Goal: Task Accomplishment & Management: Complete application form

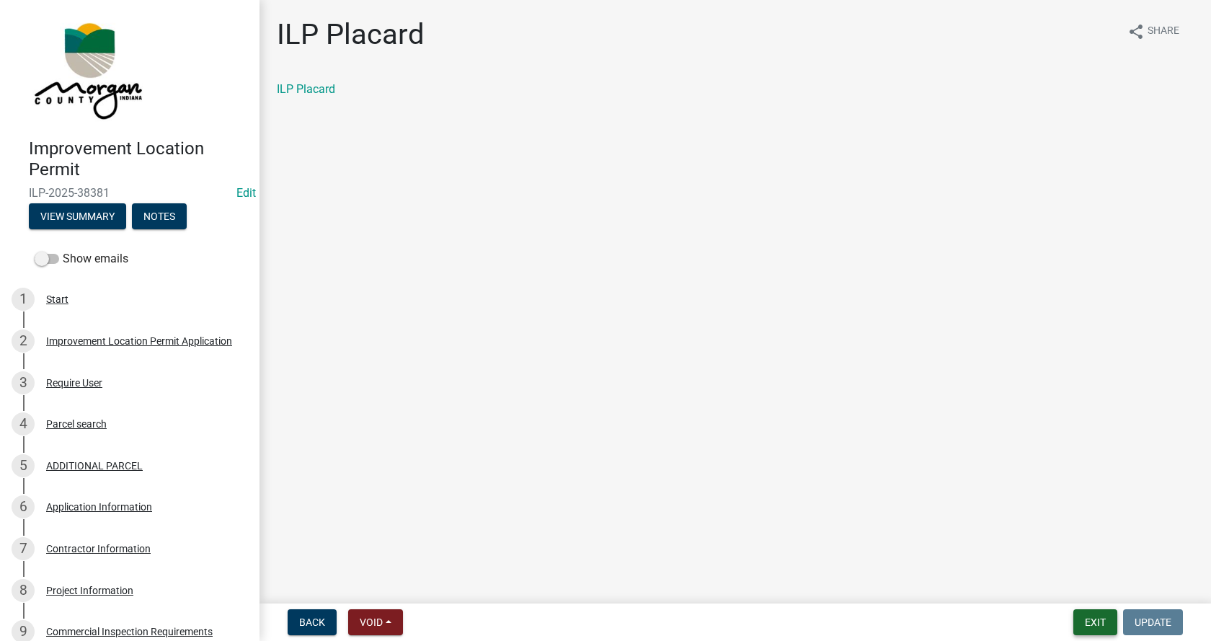
scroll to position [625, 0]
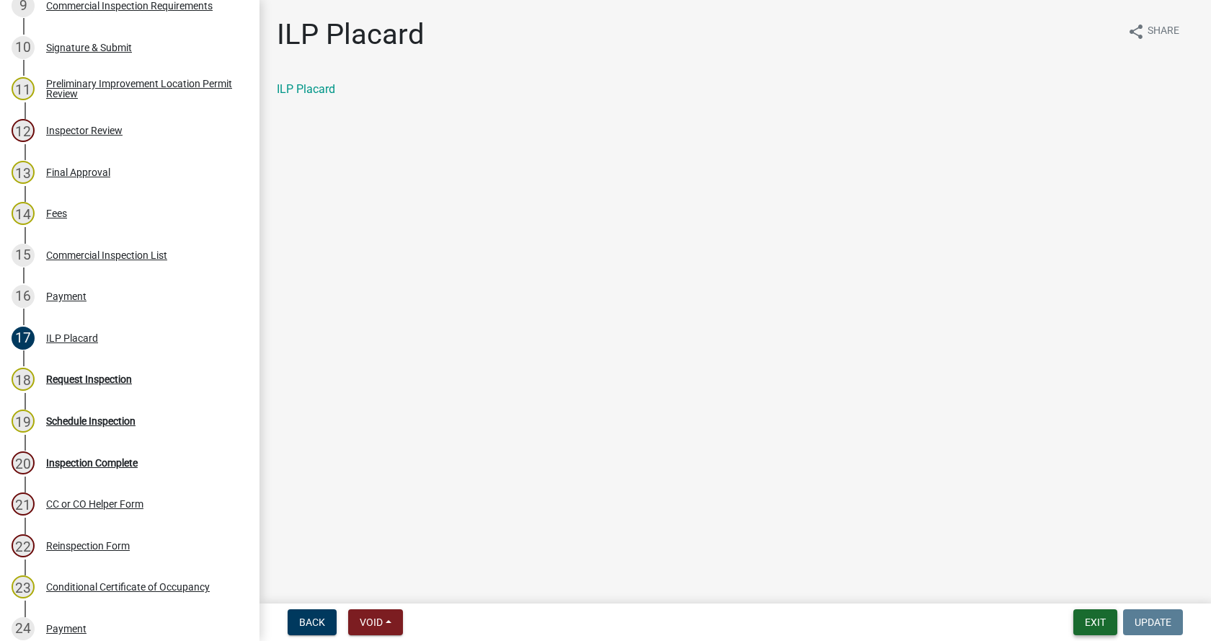
click at [1091, 615] on button "Exit" at bounding box center [1095, 622] width 44 height 26
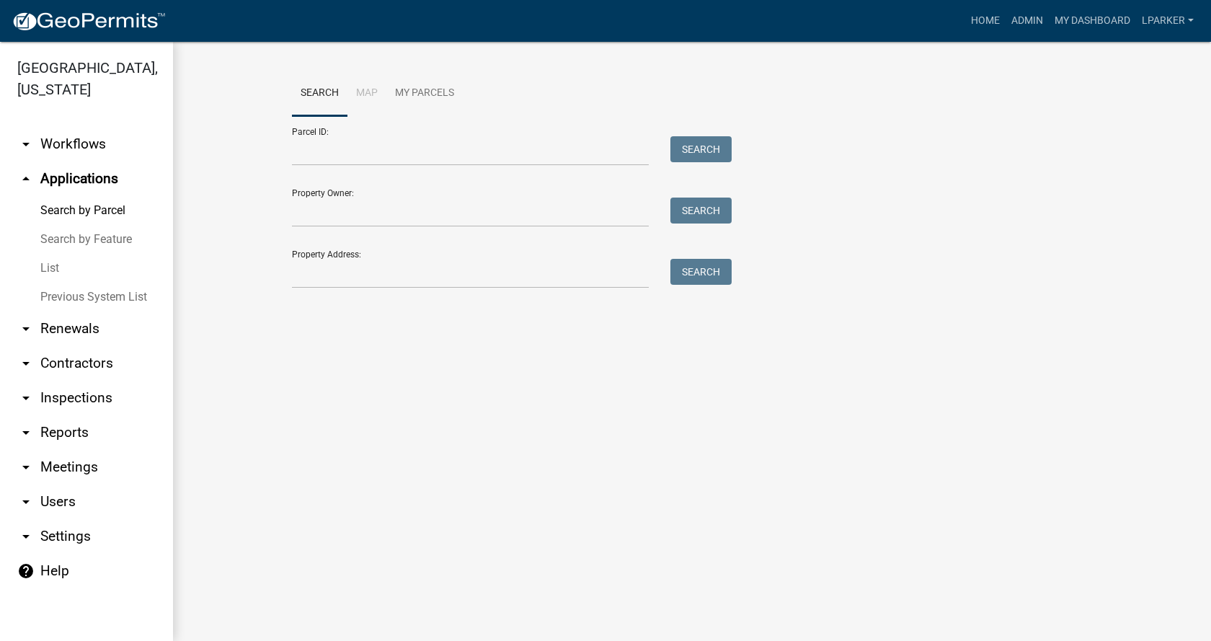
click at [44, 265] on link "List" at bounding box center [86, 268] width 173 height 29
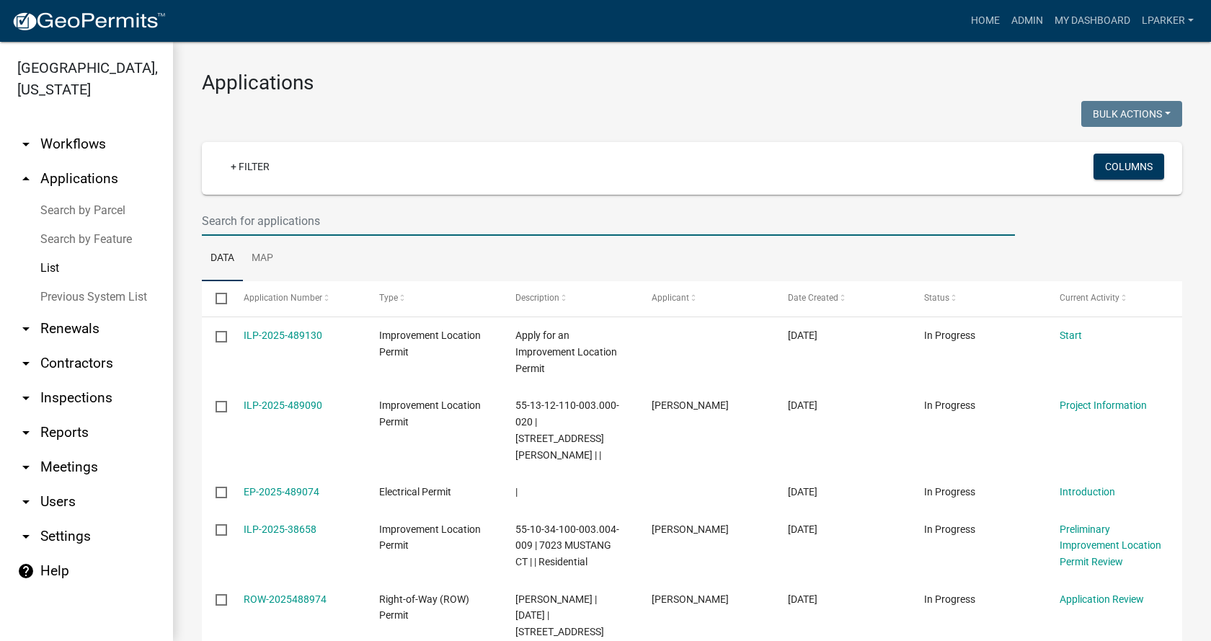
click at [252, 231] on input "text" at bounding box center [608, 221] width 813 height 30
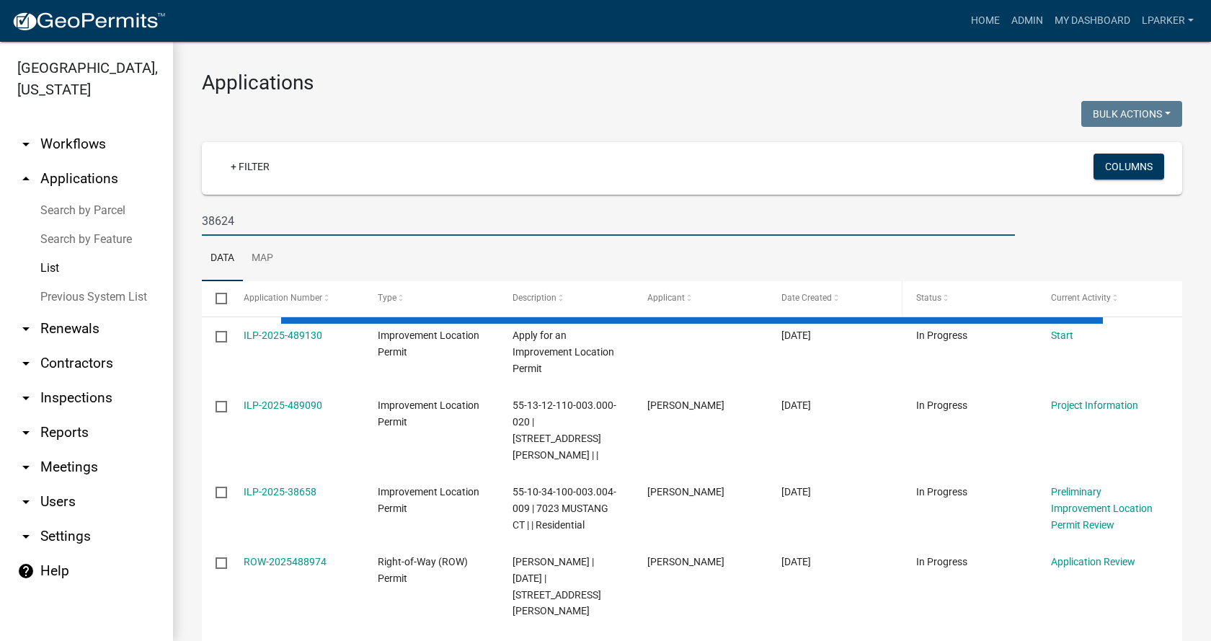
type input "38624"
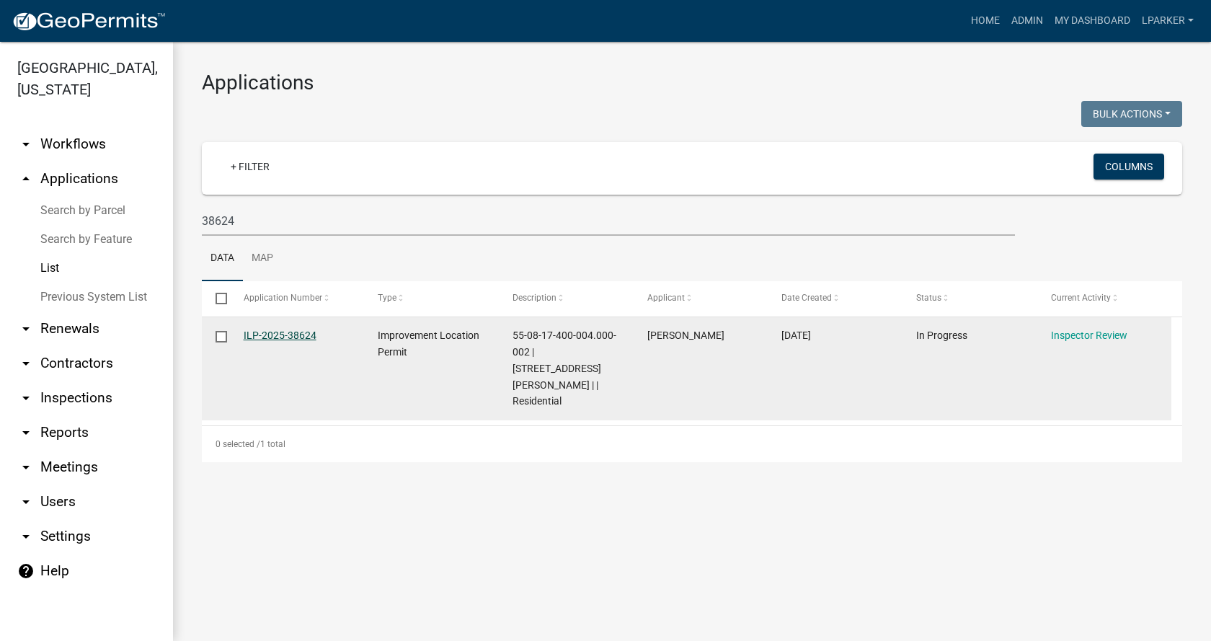
click at [269, 331] on link "ILP-2025-38624" at bounding box center [280, 335] width 73 height 12
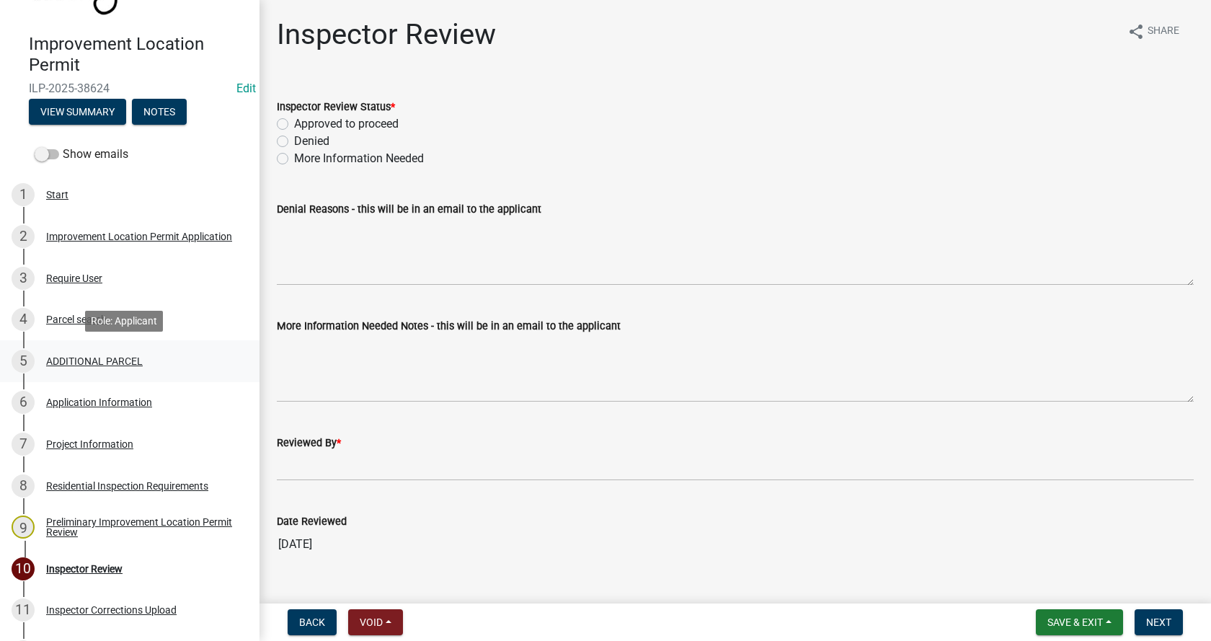
scroll to position [144, 0]
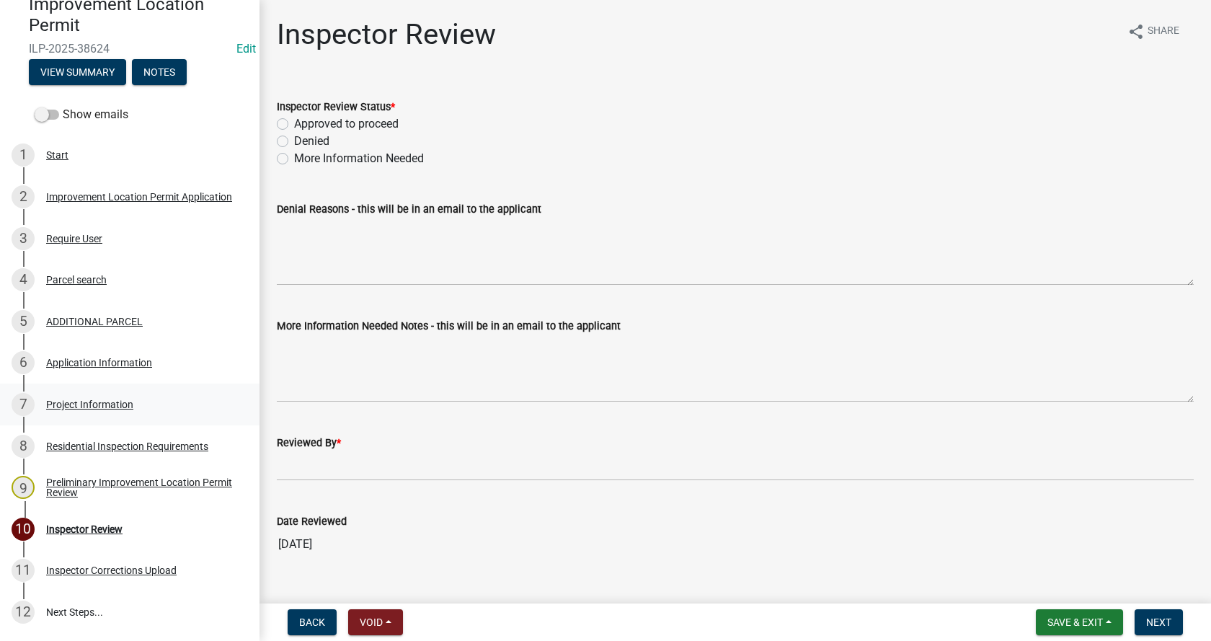
click at [53, 404] on div "Project Information" at bounding box center [89, 404] width 87 height 10
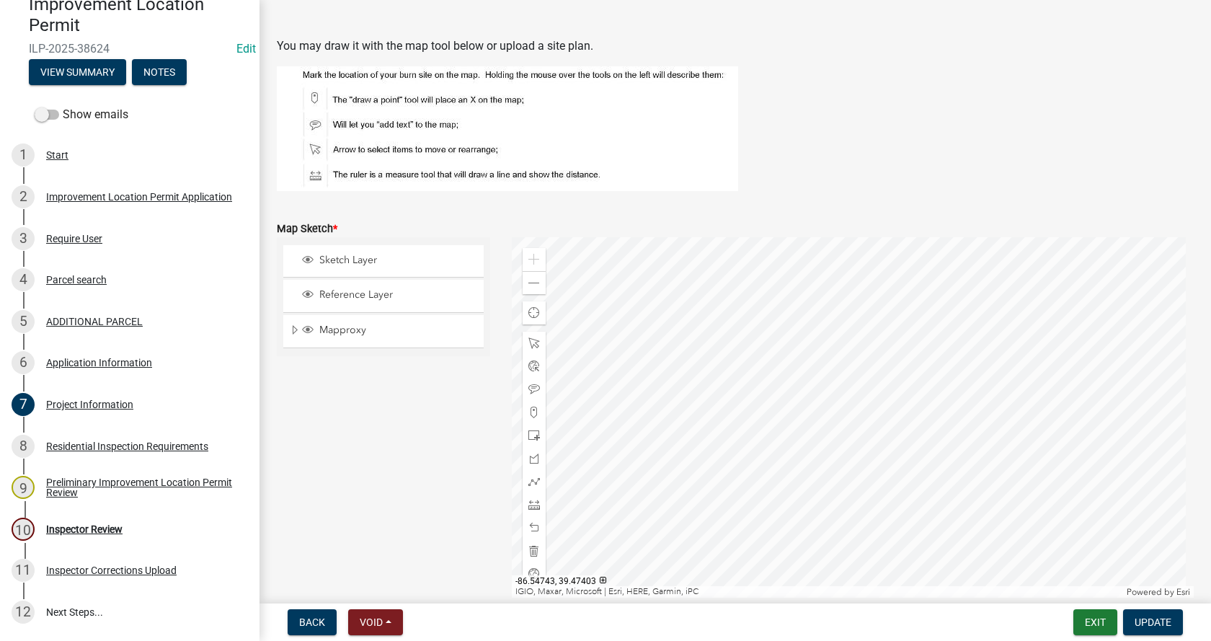
scroll to position [2954, 0]
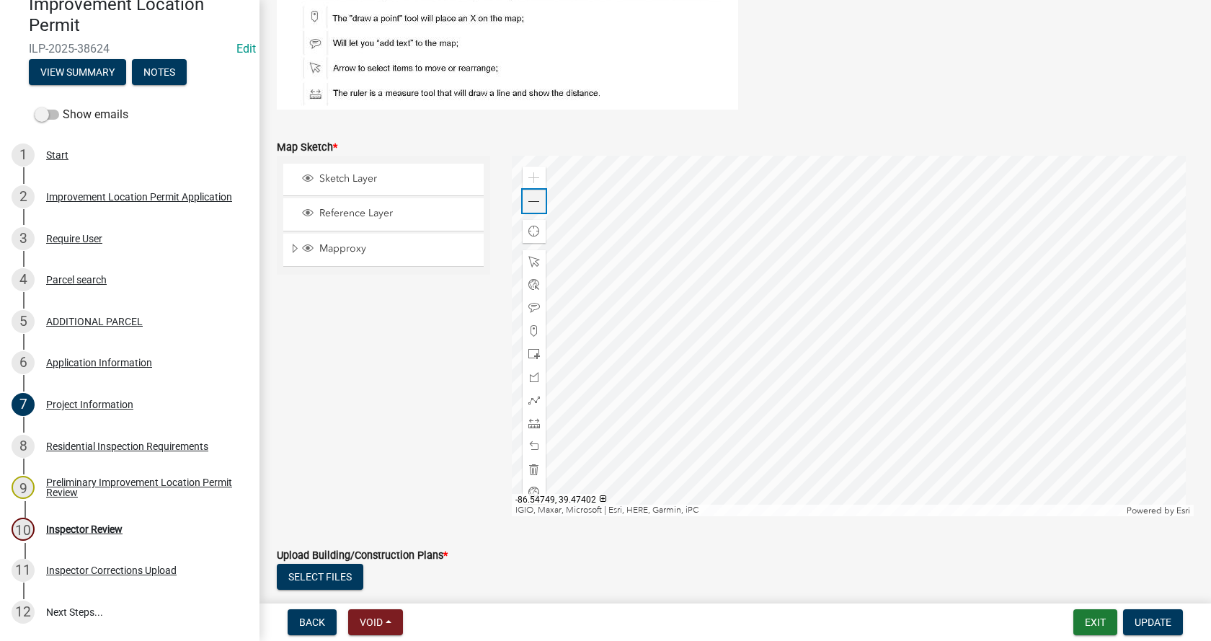
click at [534, 204] on span at bounding box center [534, 202] width 12 height 12
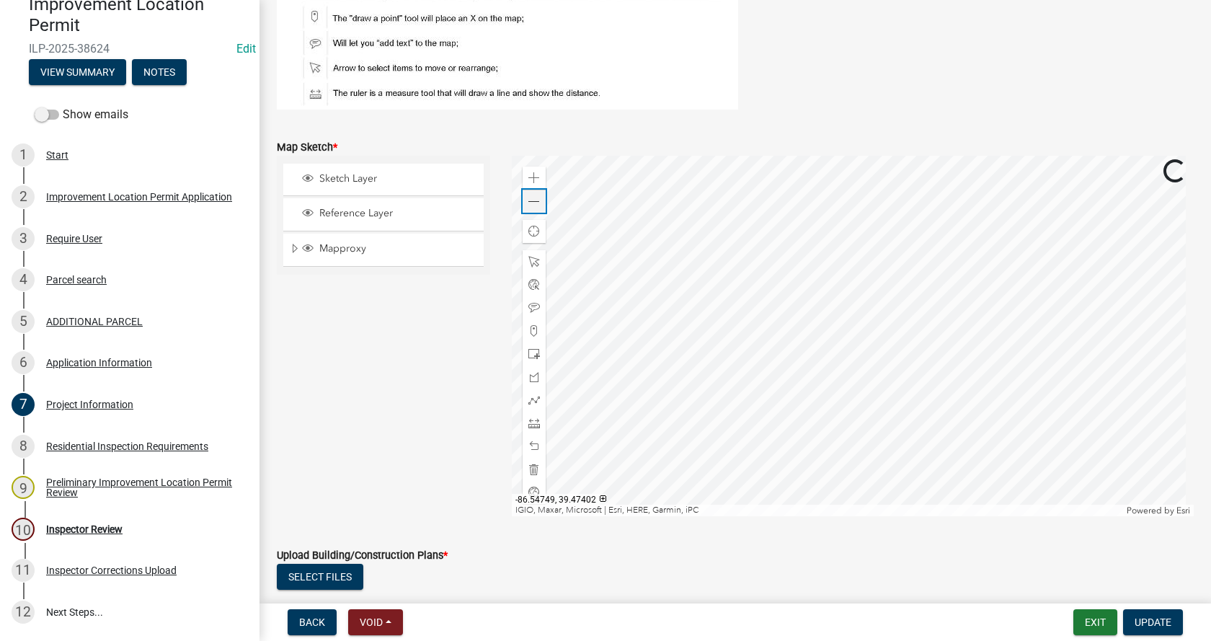
click at [534, 204] on span at bounding box center [534, 202] width 12 height 12
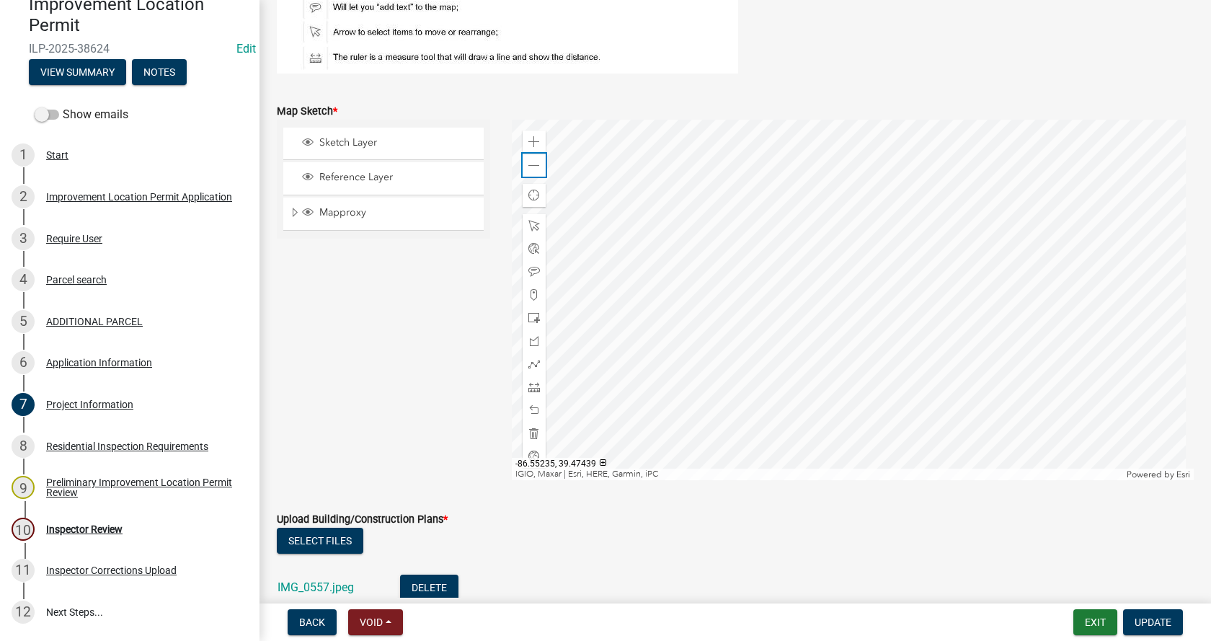
scroll to position [3026, 0]
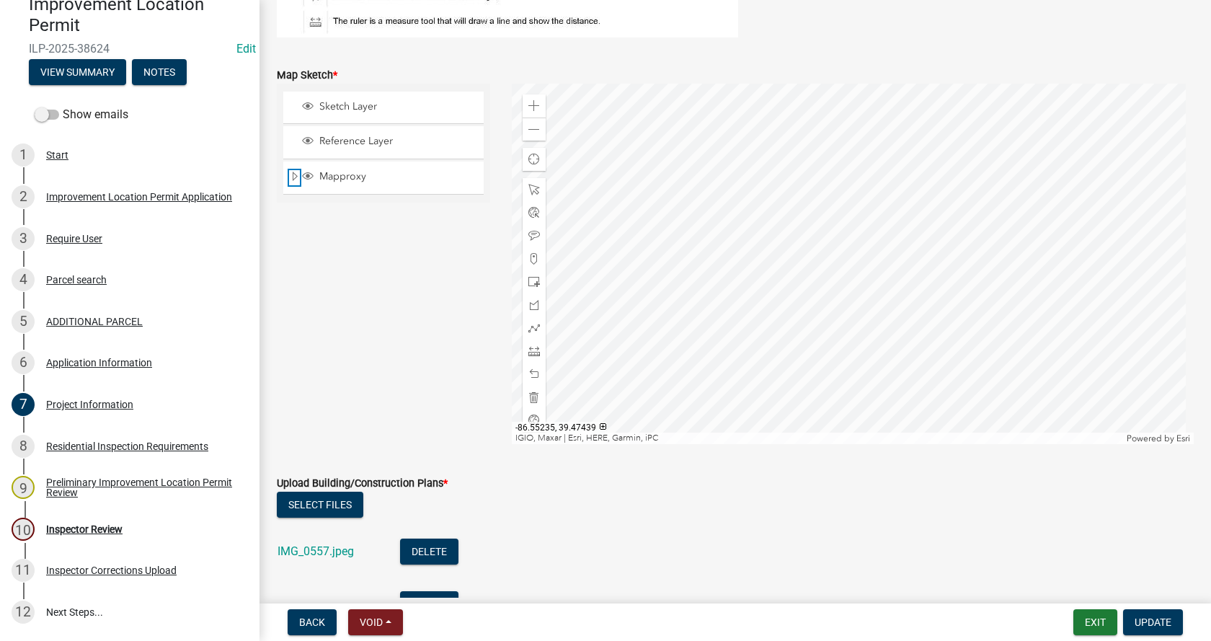
click at [293, 176] on span "Expand" at bounding box center [295, 177] width 12 height 14
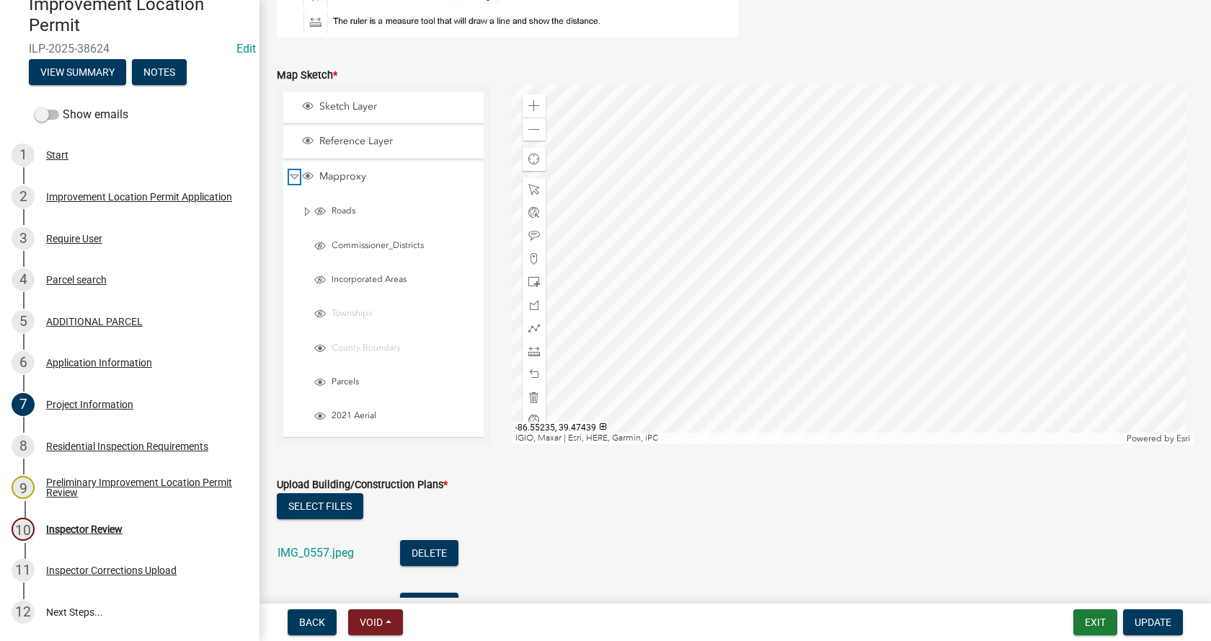
scroll to position [3098, 0]
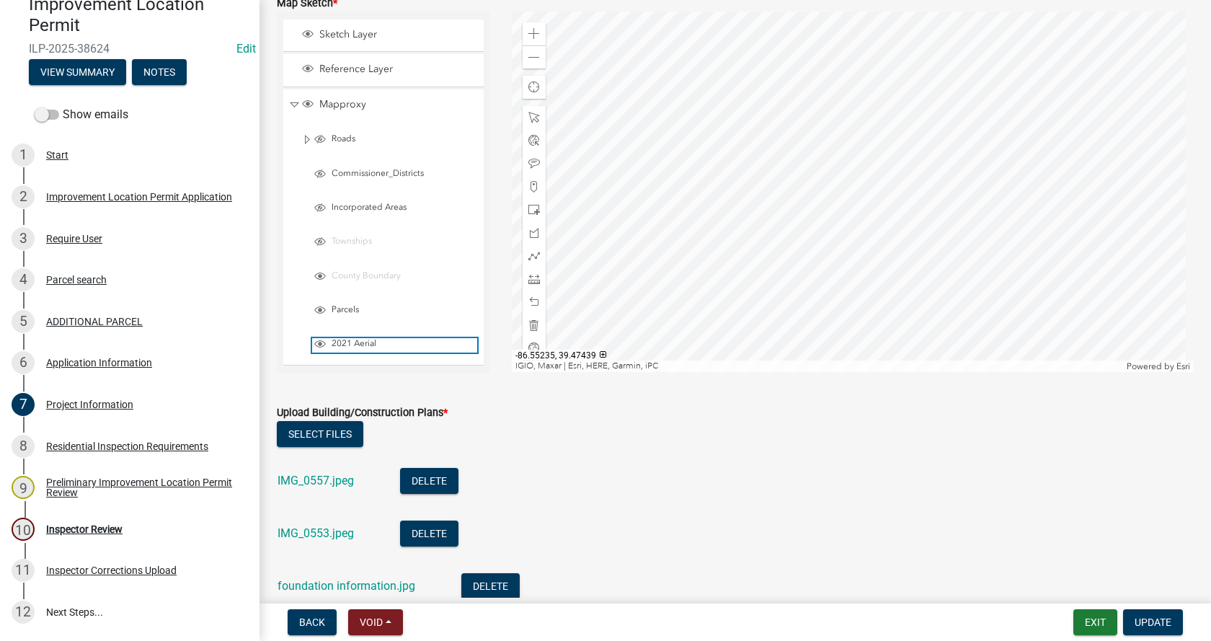
click at [342, 341] on span "2021 Aerial" at bounding box center [402, 344] width 149 height 12
click at [292, 99] on span "Collapse" at bounding box center [294, 105] width 11 height 14
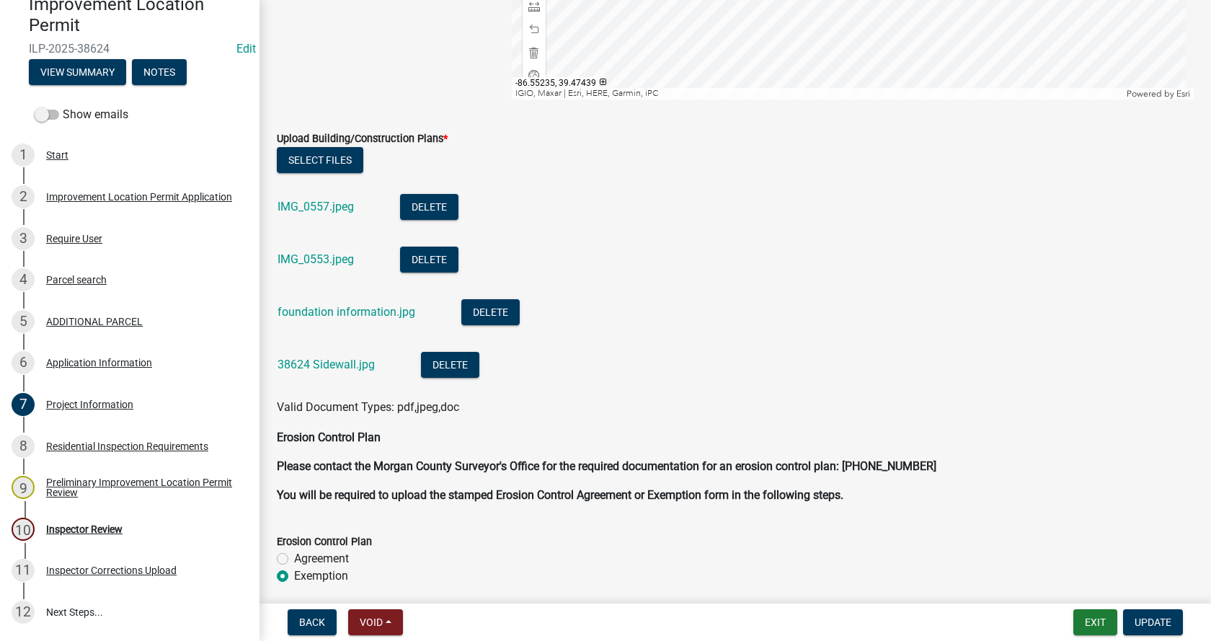
scroll to position [3387, 0]
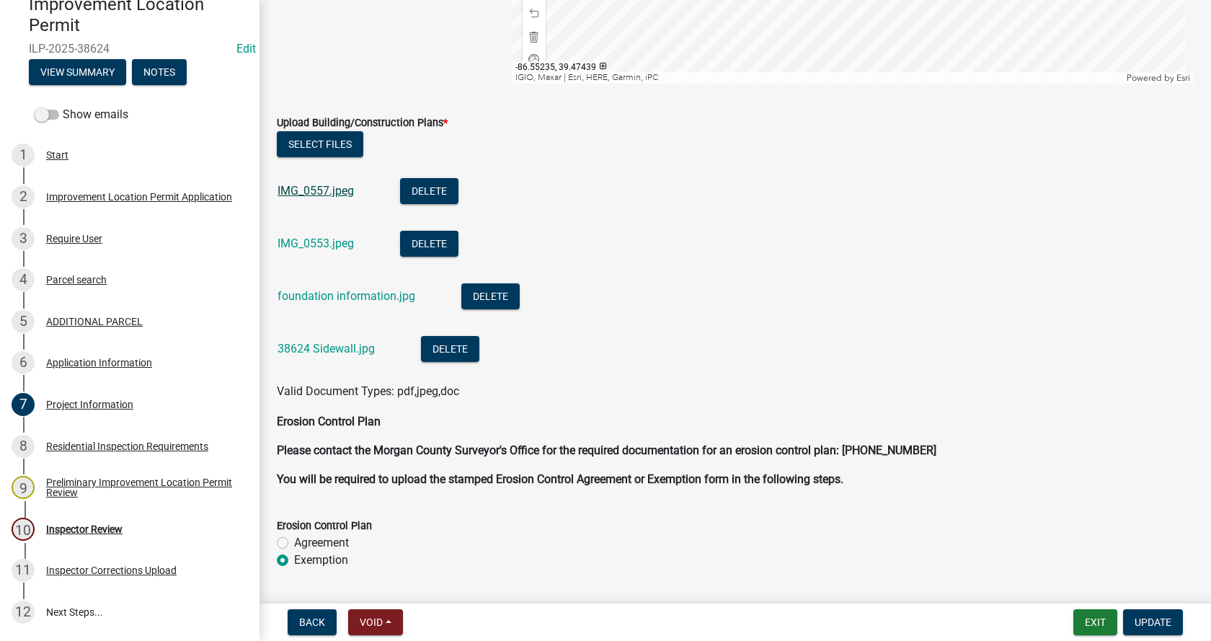
click at [314, 190] on link "IMG_0557.jpeg" at bounding box center [315, 191] width 76 height 14
click at [310, 298] on link "foundation information.jpg" at bounding box center [346, 296] width 138 height 14
click at [329, 347] on link "38624 Sidewall.jpg" at bounding box center [325, 349] width 97 height 14
click at [316, 188] on link "IMG_0557.jpeg" at bounding box center [315, 191] width 76 height 14
click at [318, 239] on link "IMG_0553.jpeg" at bounding box center [315, 243] width 76 height 14
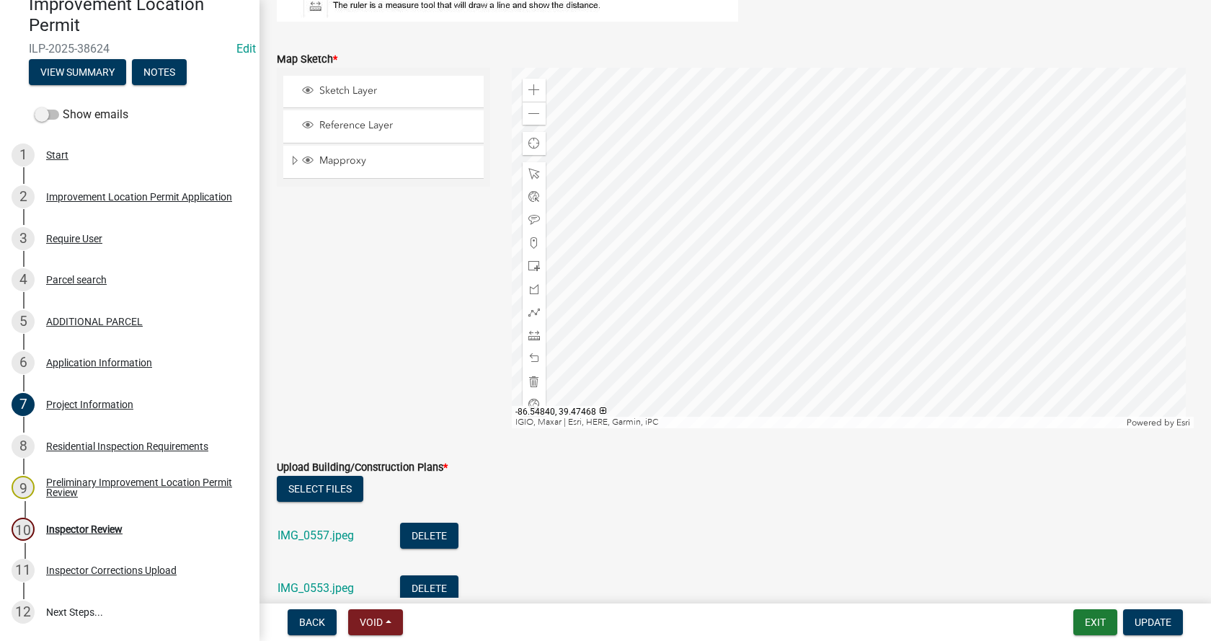
scroll to position [3110, 0]
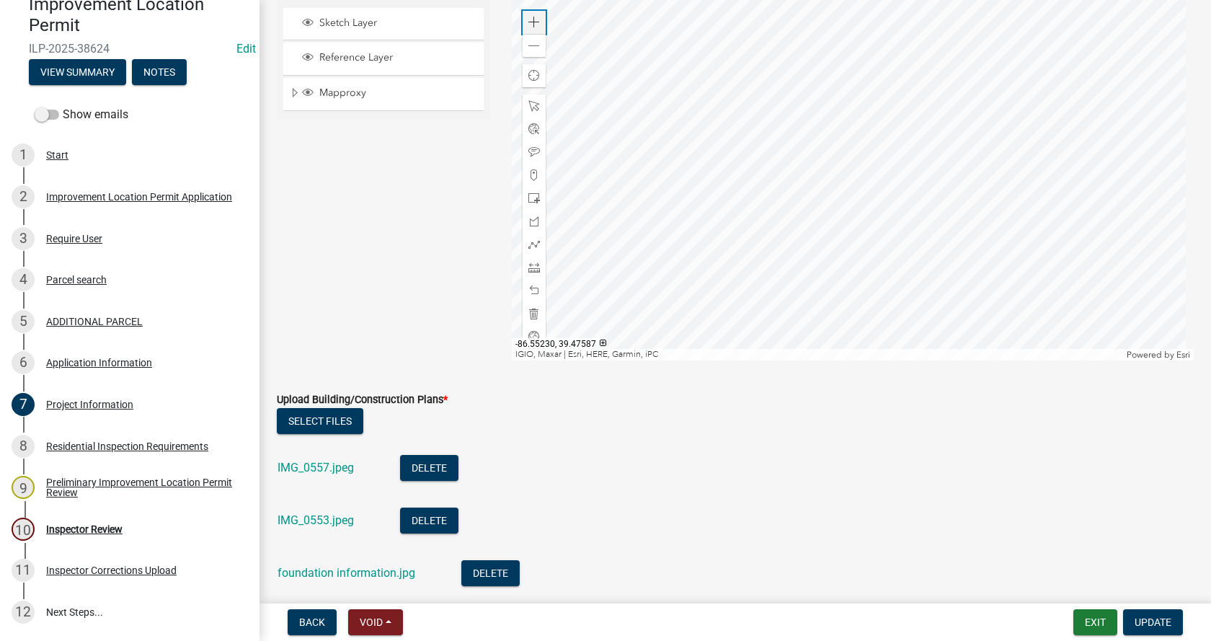
click at [535, 22] on span at bounding box center [534, 23] width 12 height 12
click at [530, 148] on span at bounding box center [534, 152] width 12 height 12
click at [832, 205] on div at bounding box center [853, 180] width 682 height 360
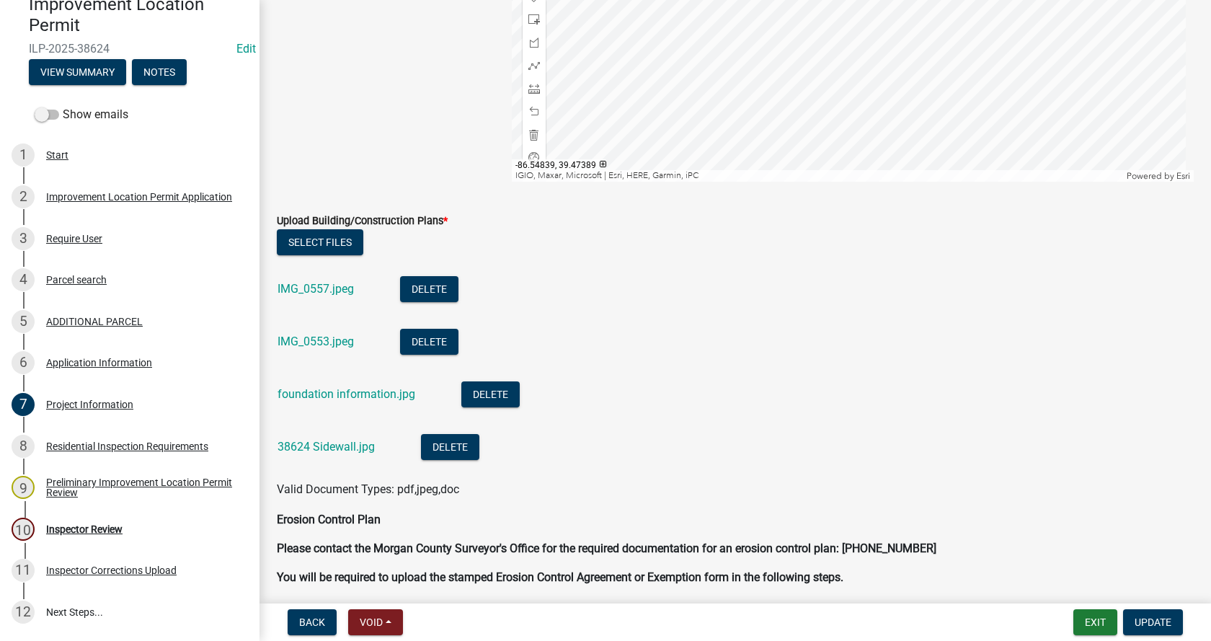
scroll to position [3326, 0]
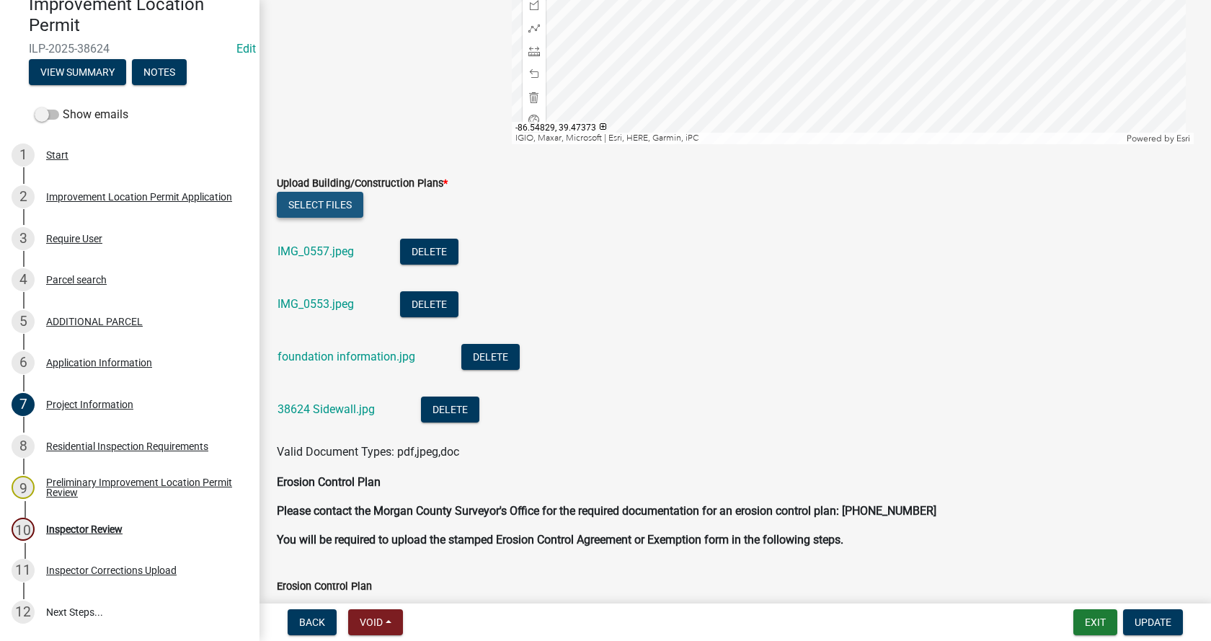
click at [327, 204] on button "Select files" at bounding box center [320, 205] width 86 height 26
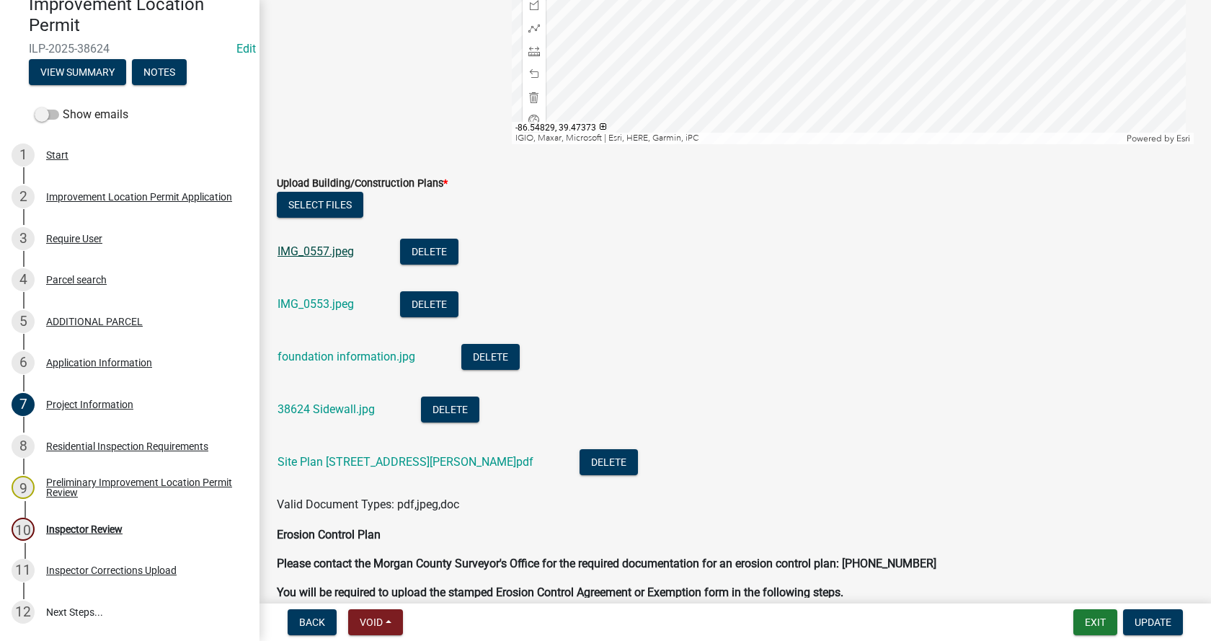
click at [307, 252] on link "IMG_0557.jpeg" at bounding box center [315, 251] width 76 height 14
click at [433, 249] on button "Delete" at bounding box center [429, 252] width 58 height 26
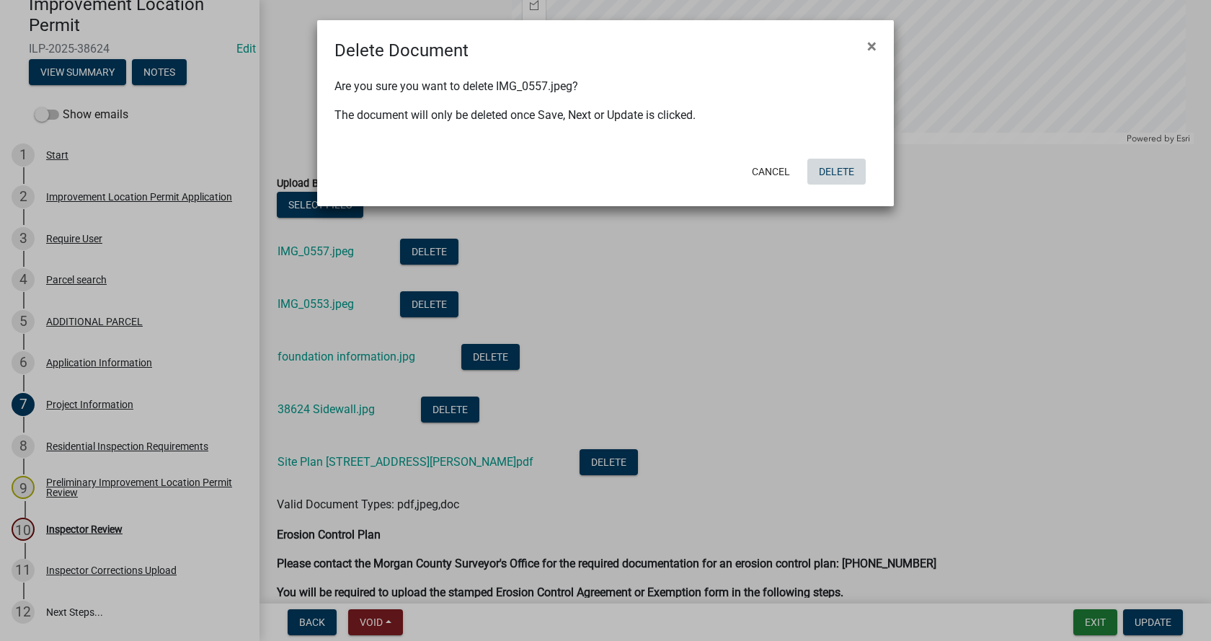
click at [849, 172] on button "Delete" at bounding box center [836, 172] width 58 height 26
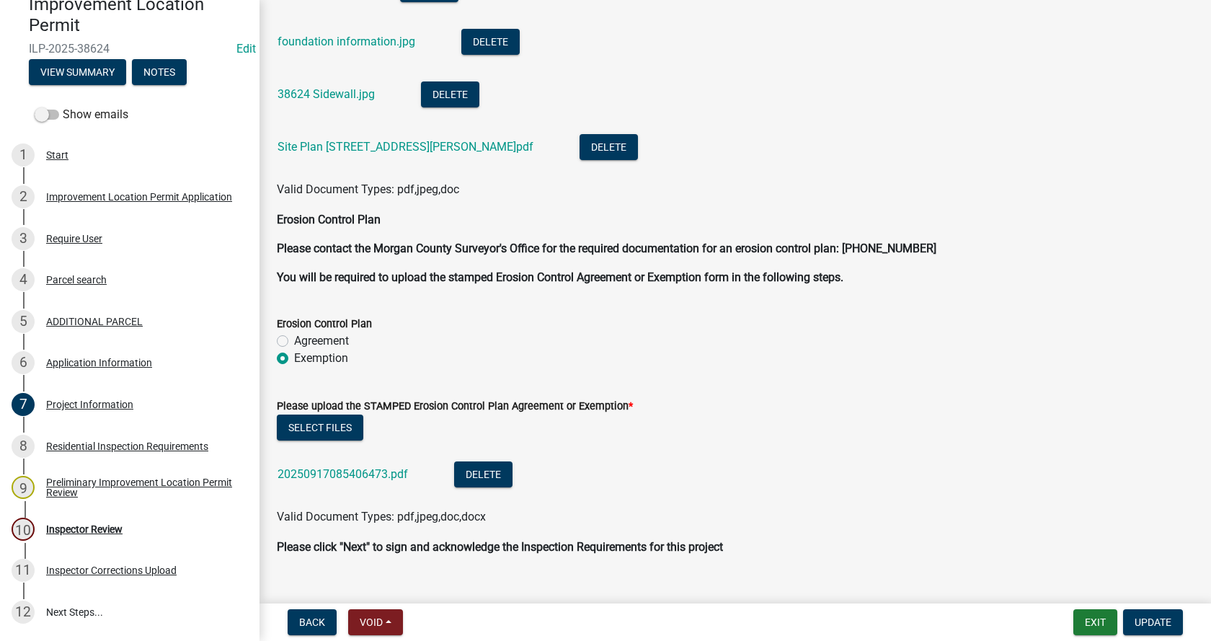
scroll to position [3614, 0]
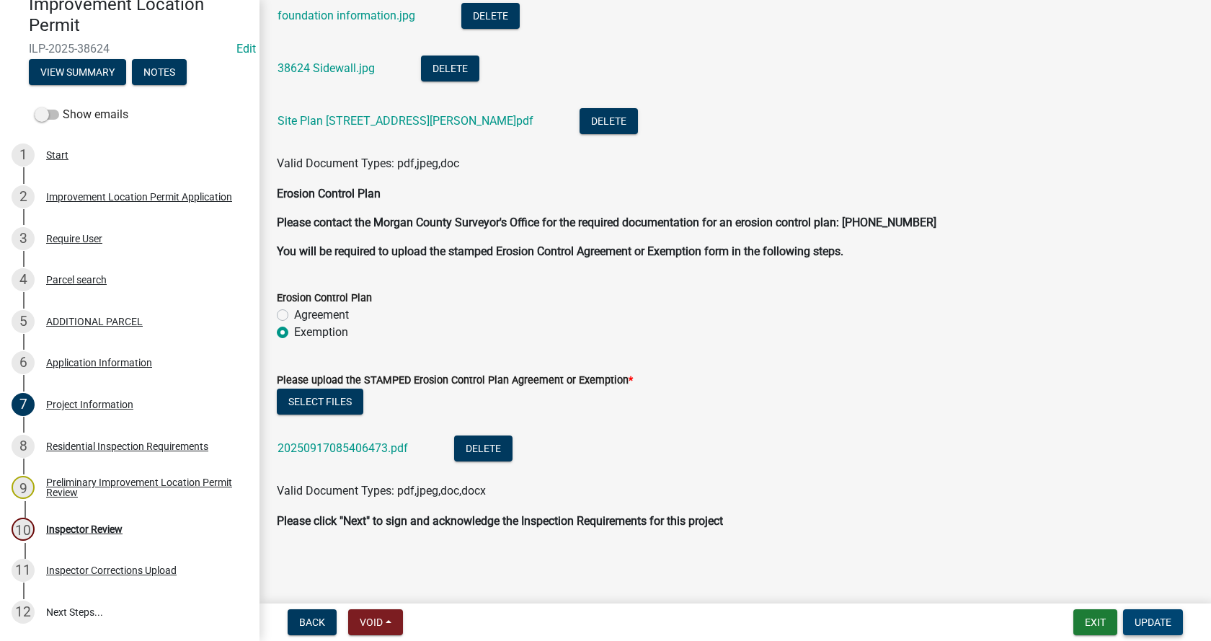
click at [1149, 618] on span "Update" at bounding box center [1152, 622] width 37 height 12
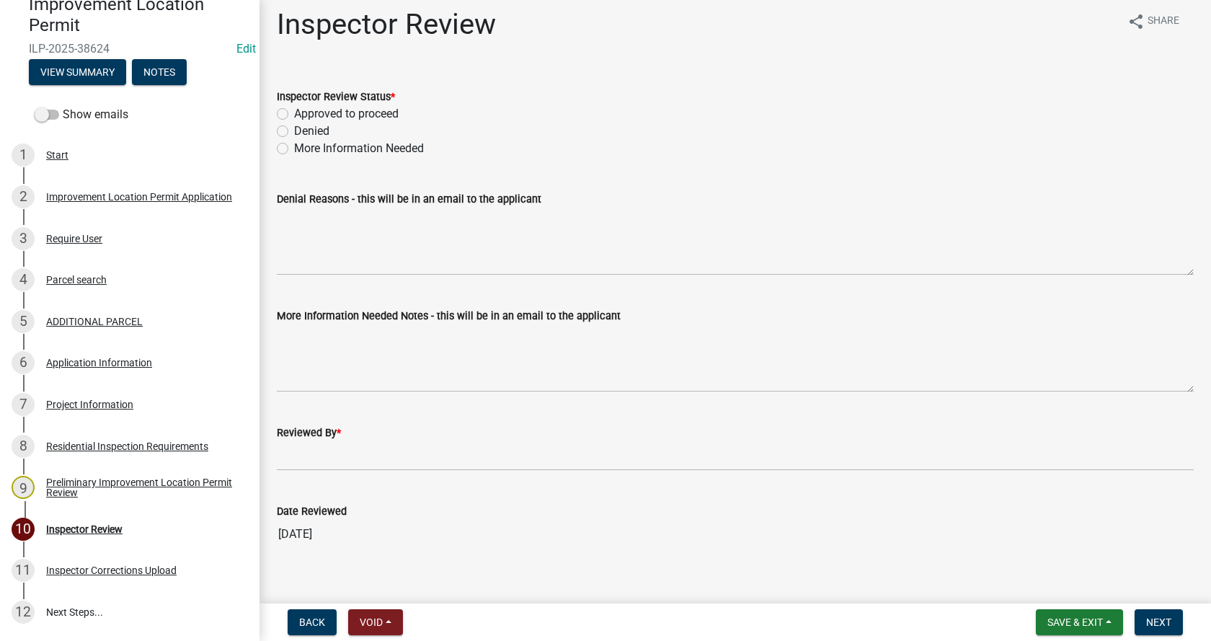
scroll to position [0, 0]
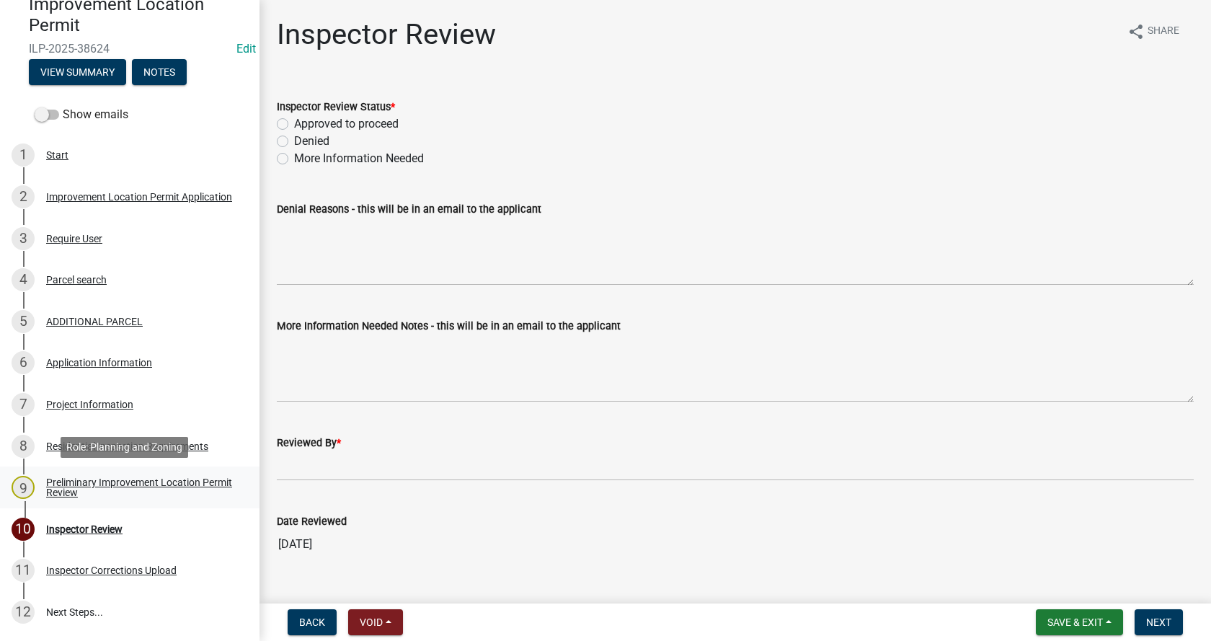
click at [58, 481] on div "Preliminary Improvement Location Permit Review" at bounding box center [141, 487] width 190 height 20
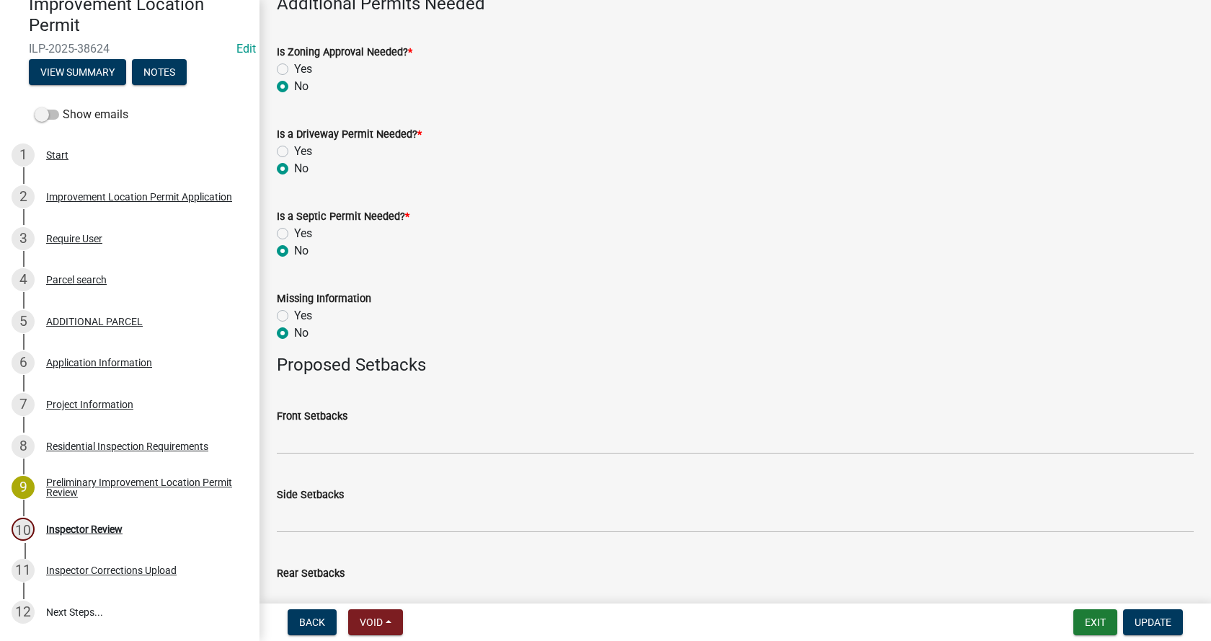
scroll to position [705, 0]
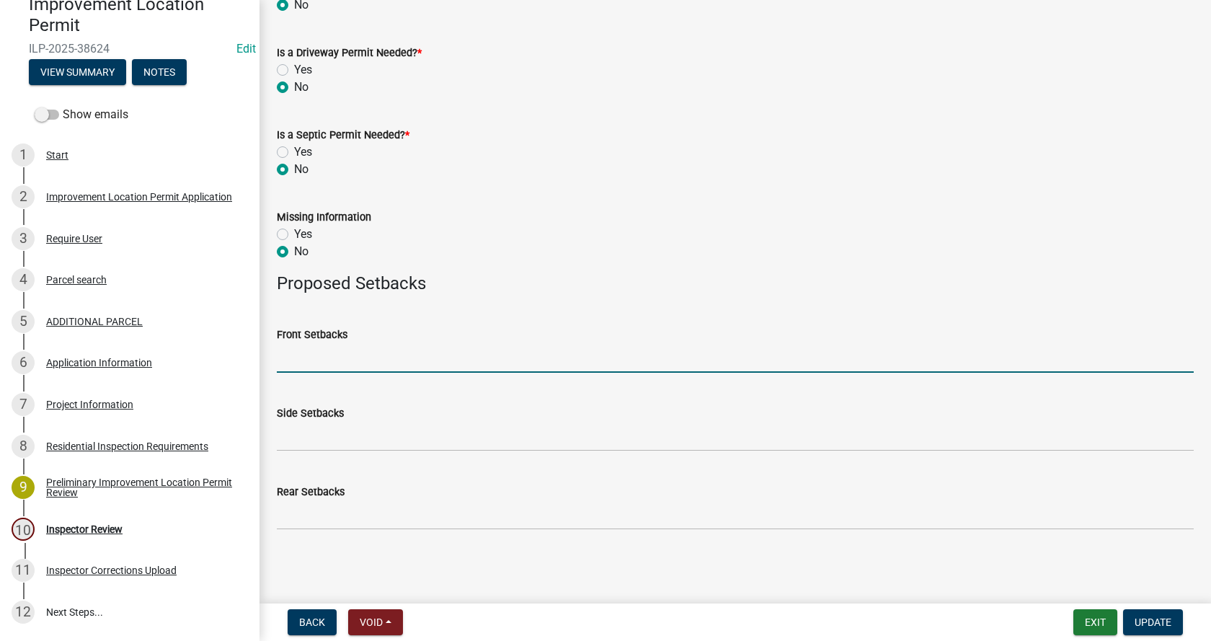
click at [297, 353] on input "Front Setbacks" at bounding box center [735, 358] width 917 height 30
type input "65"
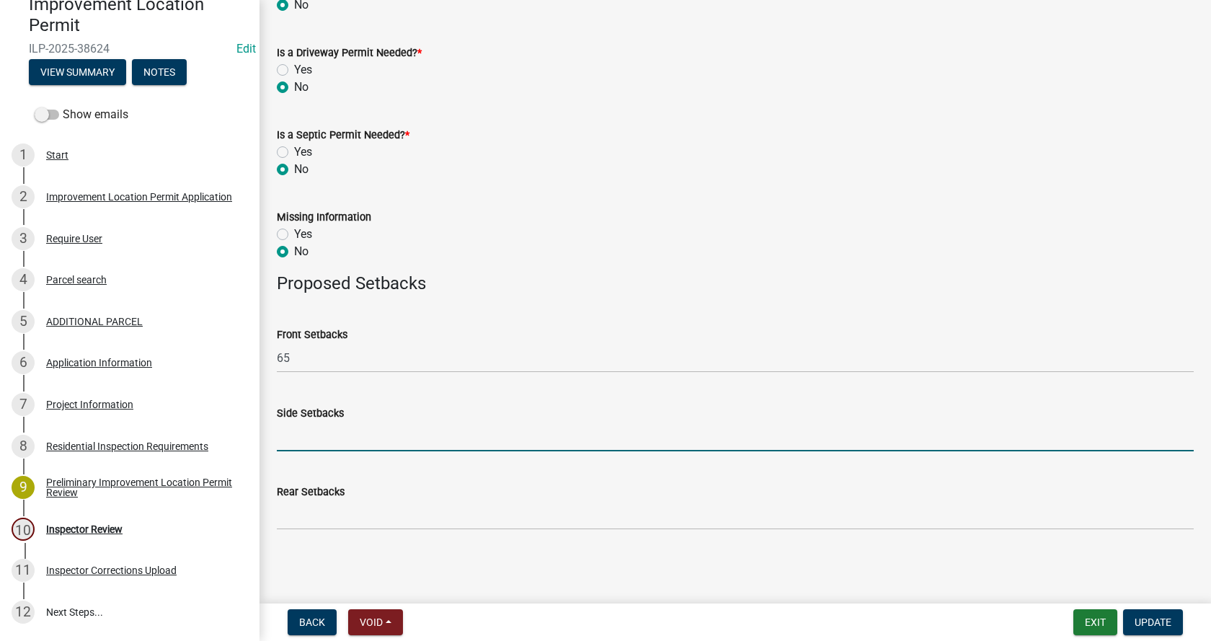
click at [303, 441] on input "Side Setbacks" at bounding box center [735, 437] width 917 height 30
type input "53/327"
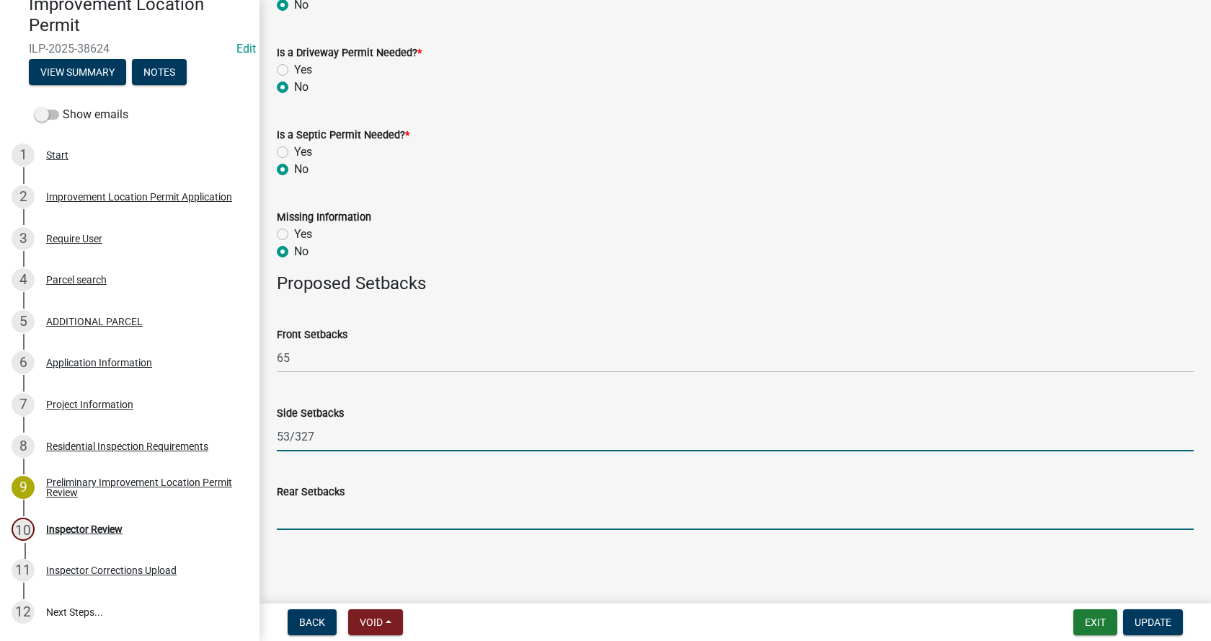
click at [290, 512] on input "Rear Setbacks" at bounding box center [735, 515] width 917 height 30
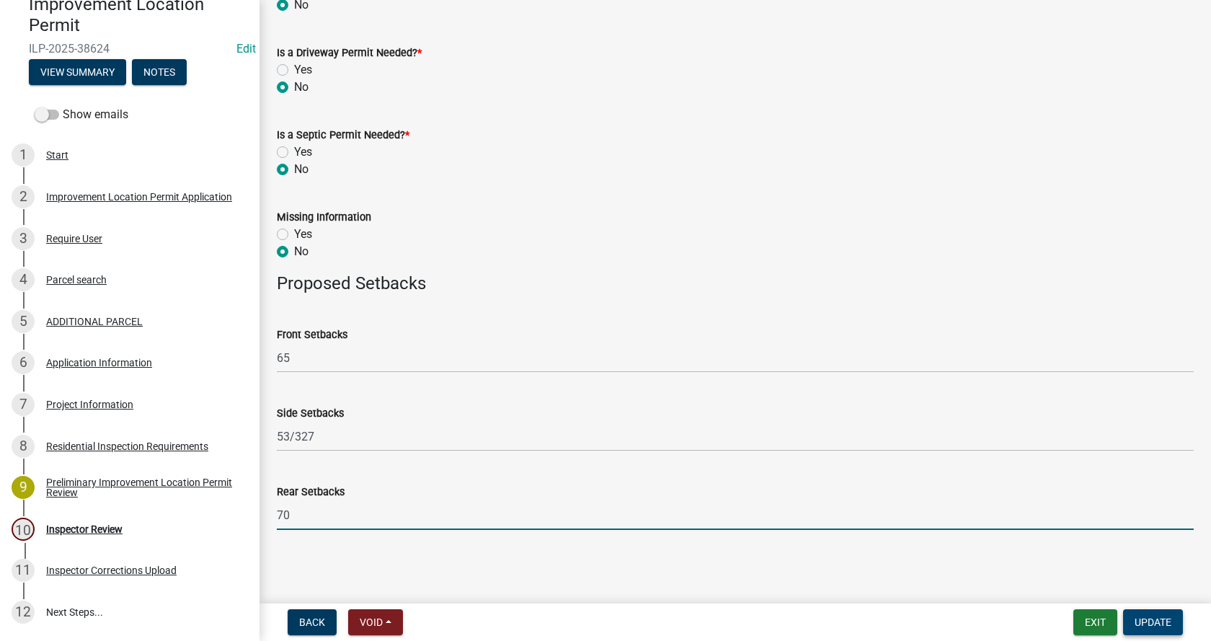
type input "70"
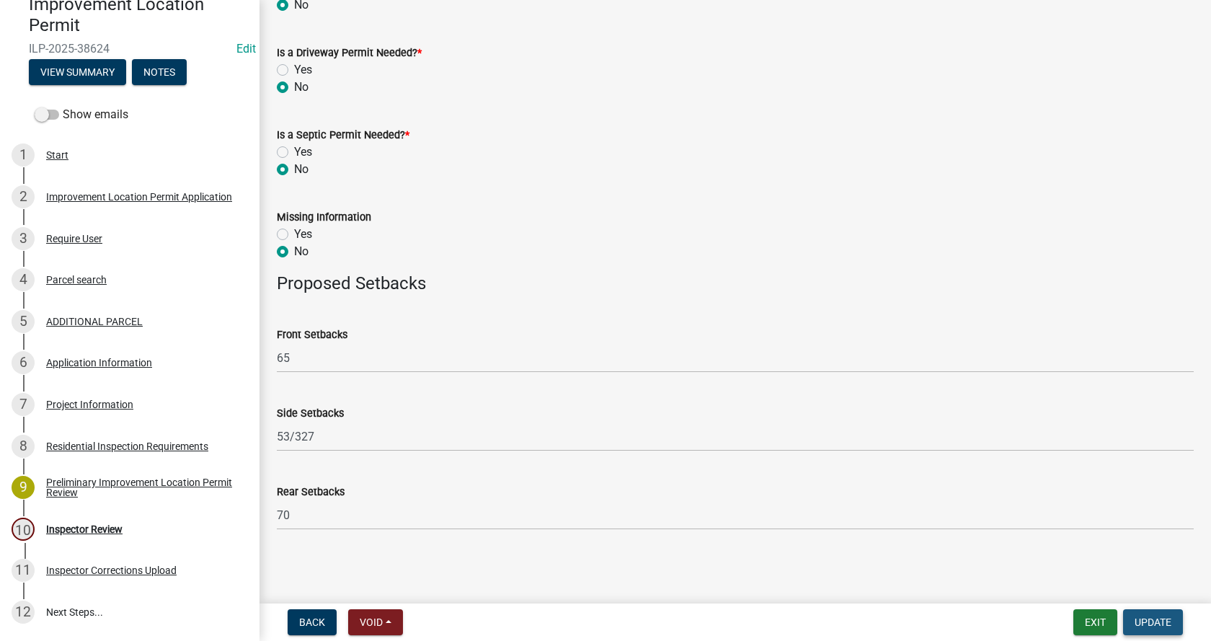
click at [1167, 616] on span "Update" at bounding box center [1152, 622] width 37 height 12
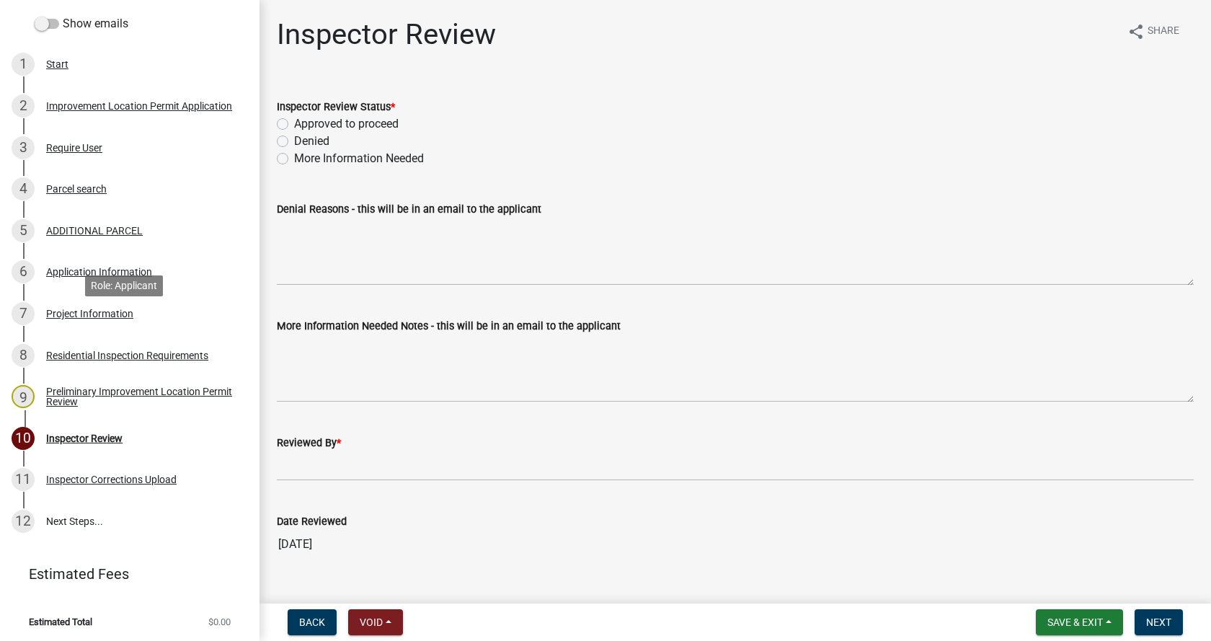
scroll to position [238, 0]
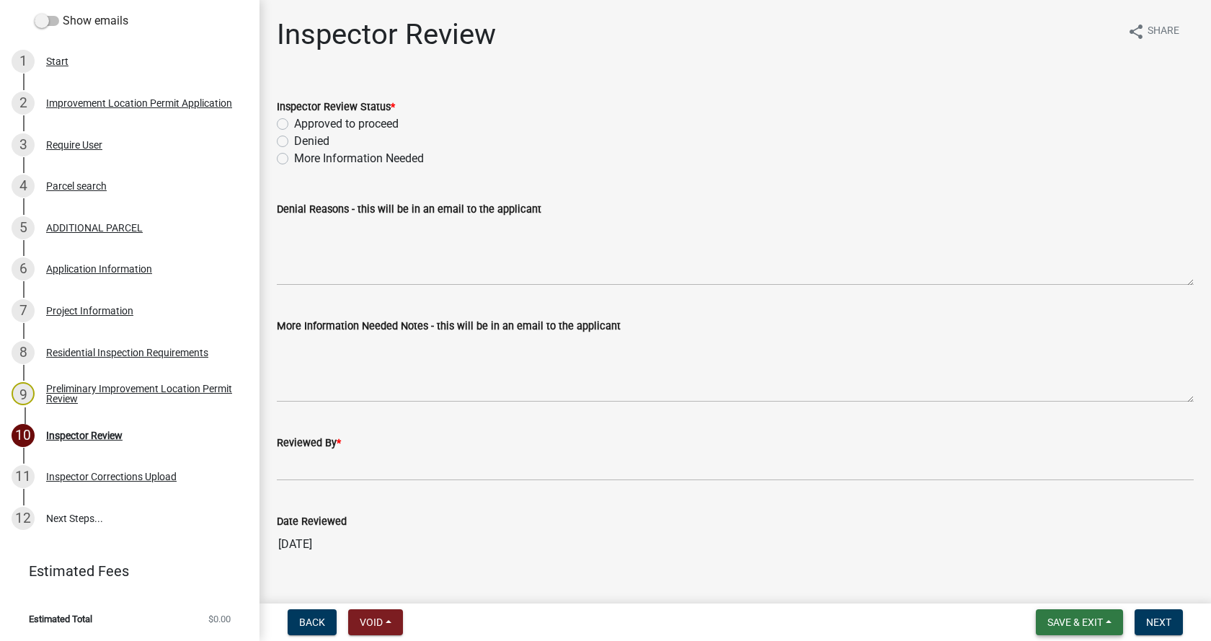
click at [1111, 620] on button "Save & Exit" at bounding box center [1078, 622] width 87 height 26
click at [1038, 583] on button "Save & Exit" at bounding box center [1064, 584] width 115 height 35
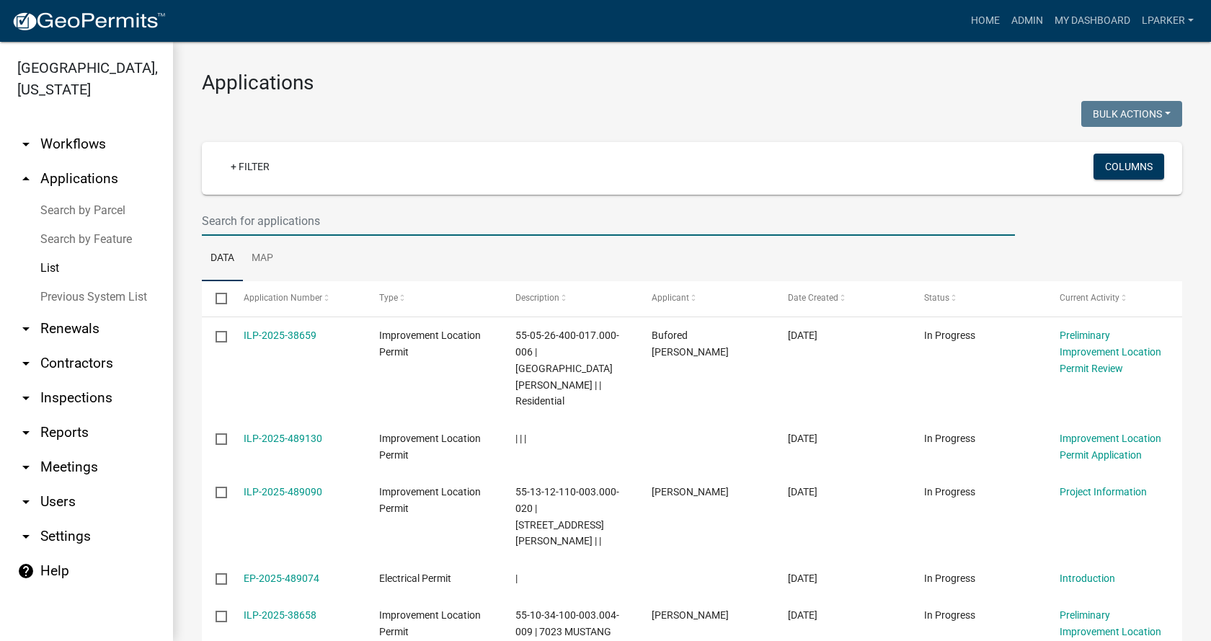
click at [230, 225] on input "text" at bounding box center [608, 221] width 813 height 30
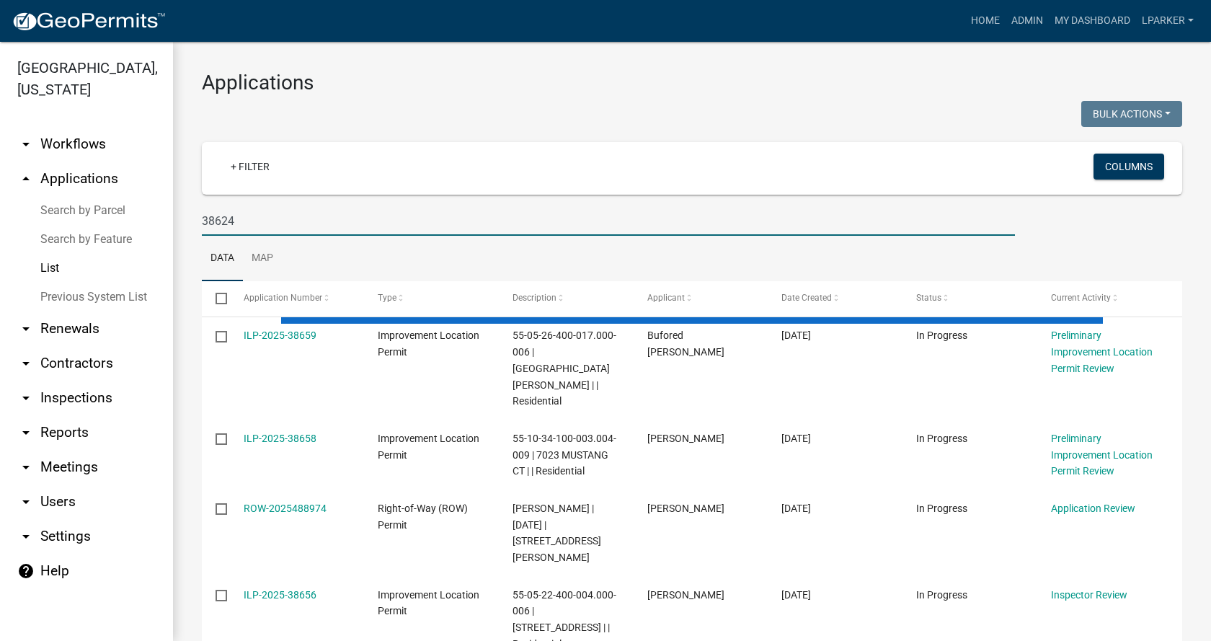
type input "38624"
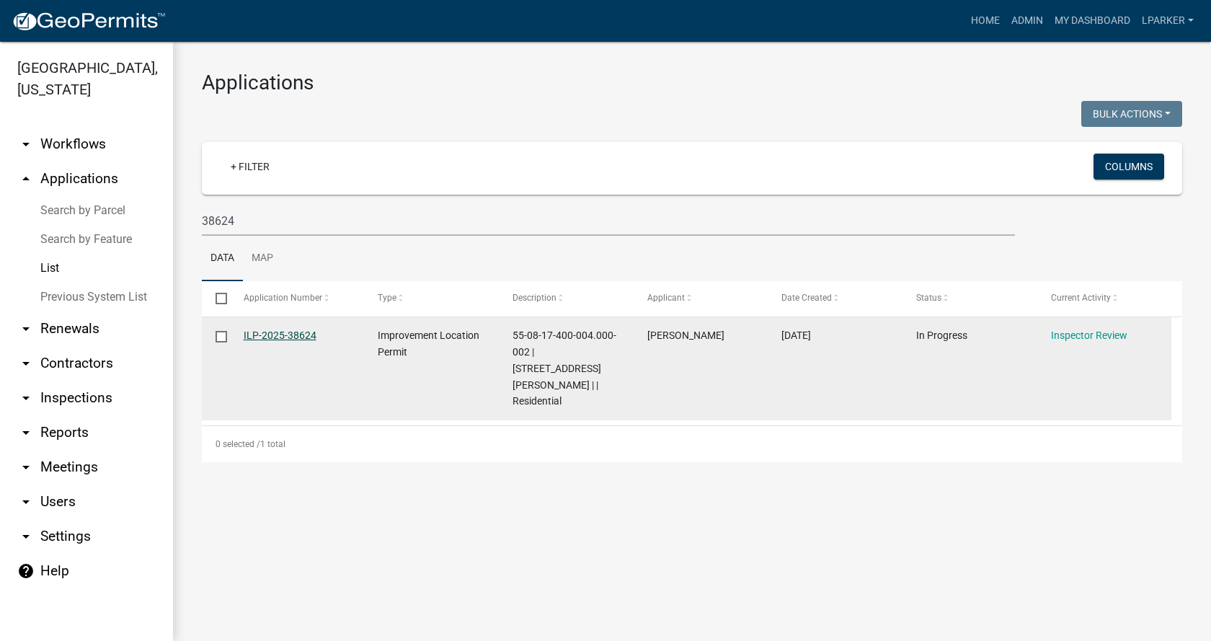
click at [283, 331] on link "ILP-2025-38624" at bounding box center [280, 335] width 73 height 12
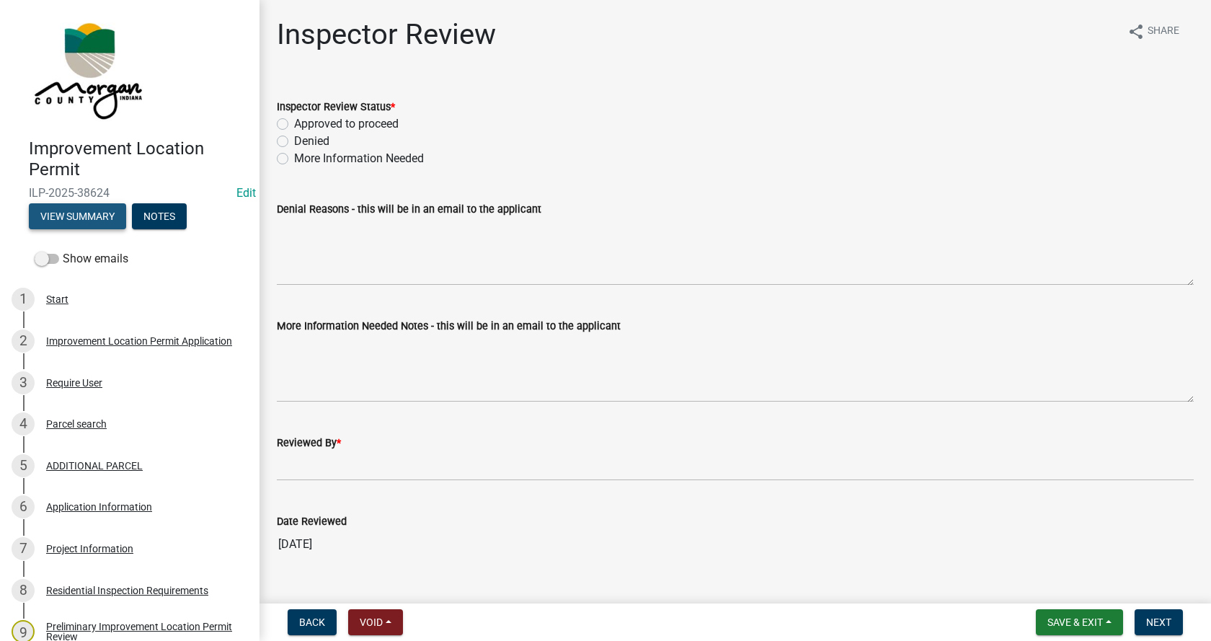
click at [76, 210] on button "View Summary" at bounding box center [77, 216] width 97 height 26
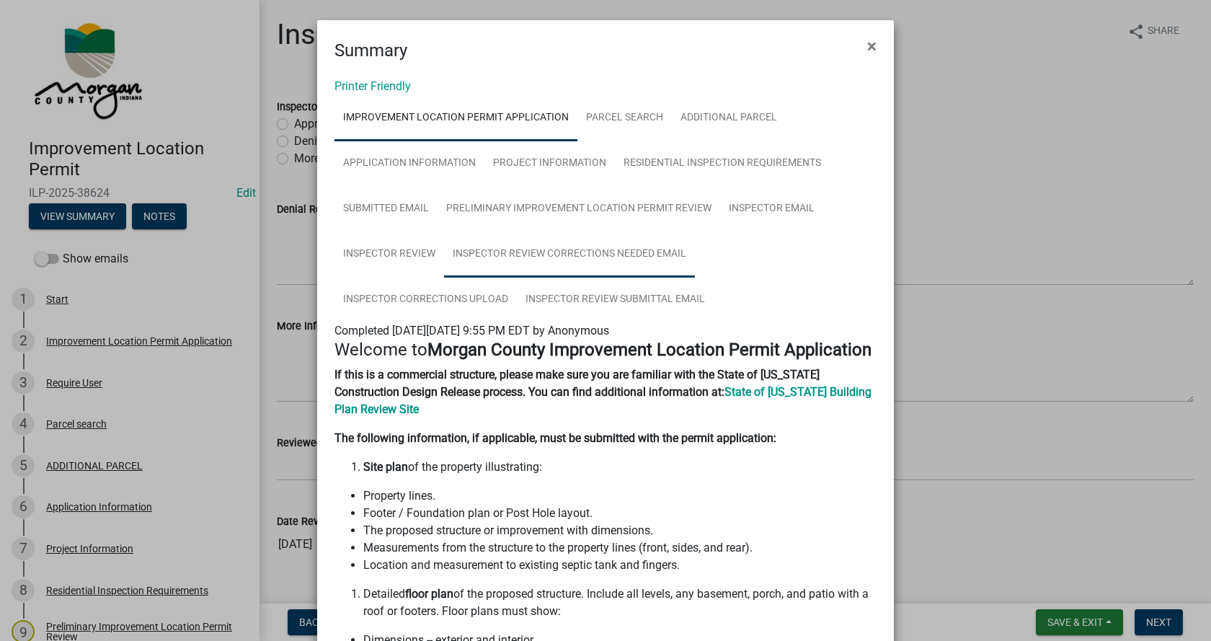
click at [531, 249] on link "Inspector Review Corrections Needed Email" at bounding box center [569, 254] width 251 height 46
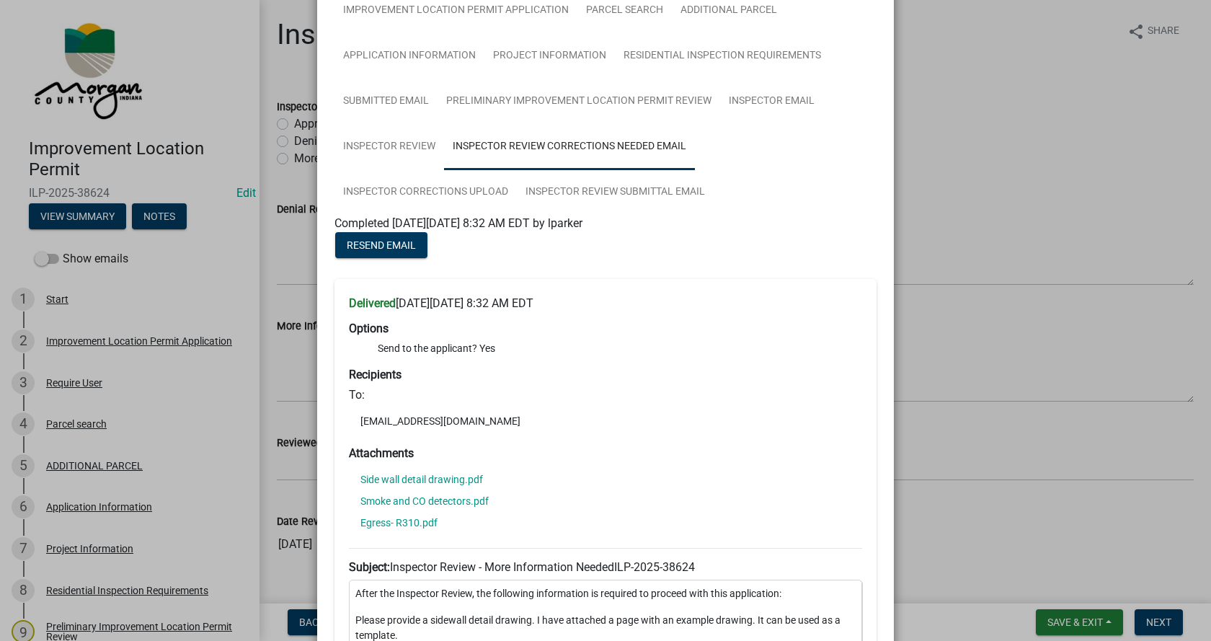
scroll to position [144, 0]
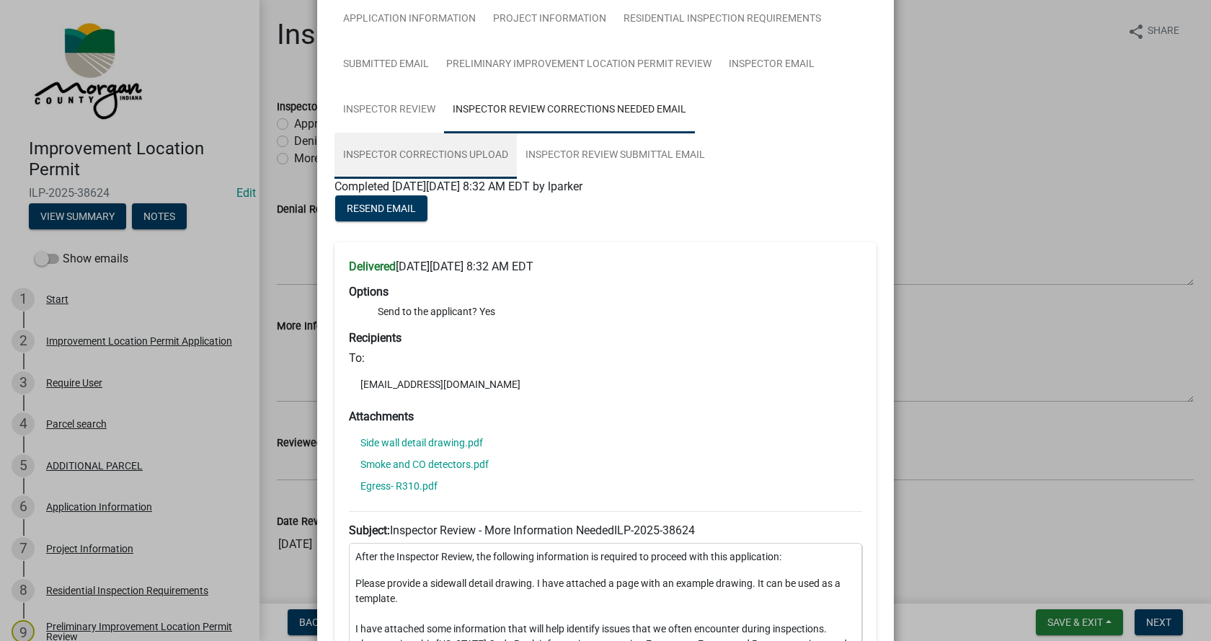
click at [517, 133] on link "Inspector Corrections Upload" at bounding box center [425, 156] width 182 height 46
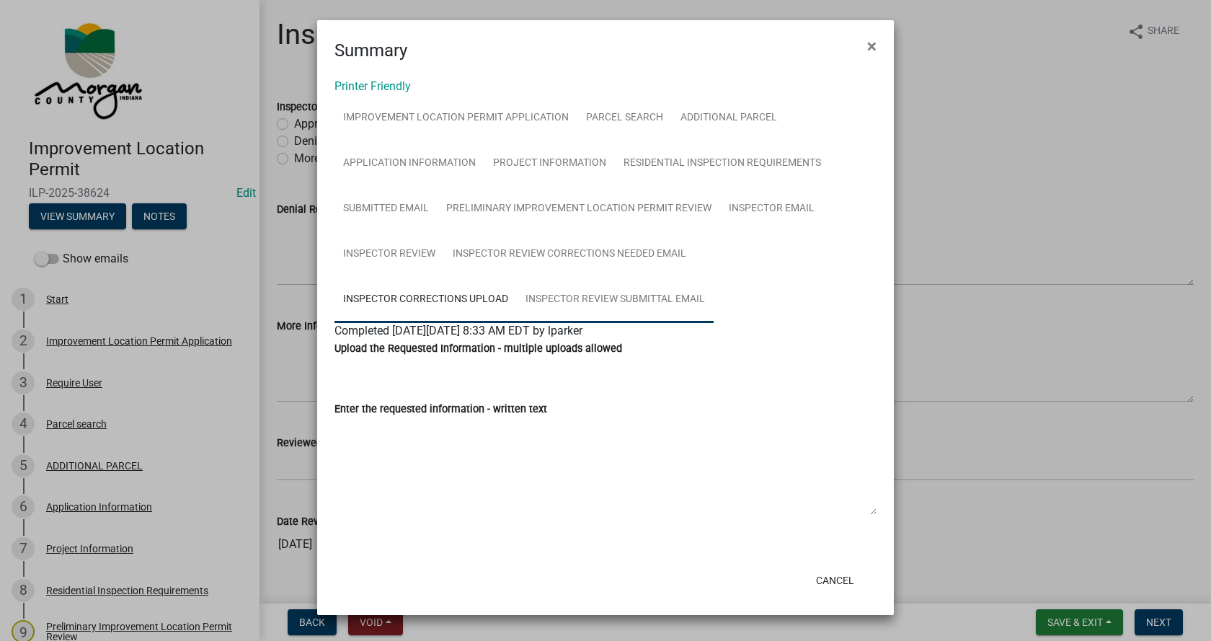
click at [517, 295] on link "Inspector Review Submittal Email" at bounding box center [615, 300] width 197 height 46
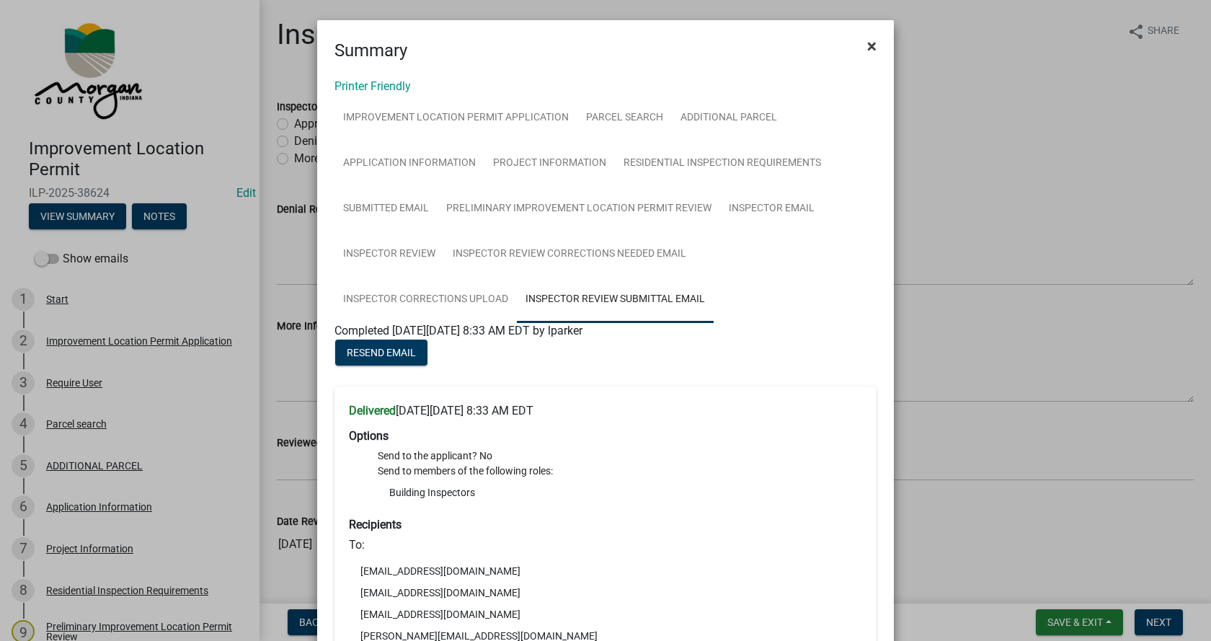
click at [868, 43] on span "×" at bounding box center [871, 46] width 9 height 20
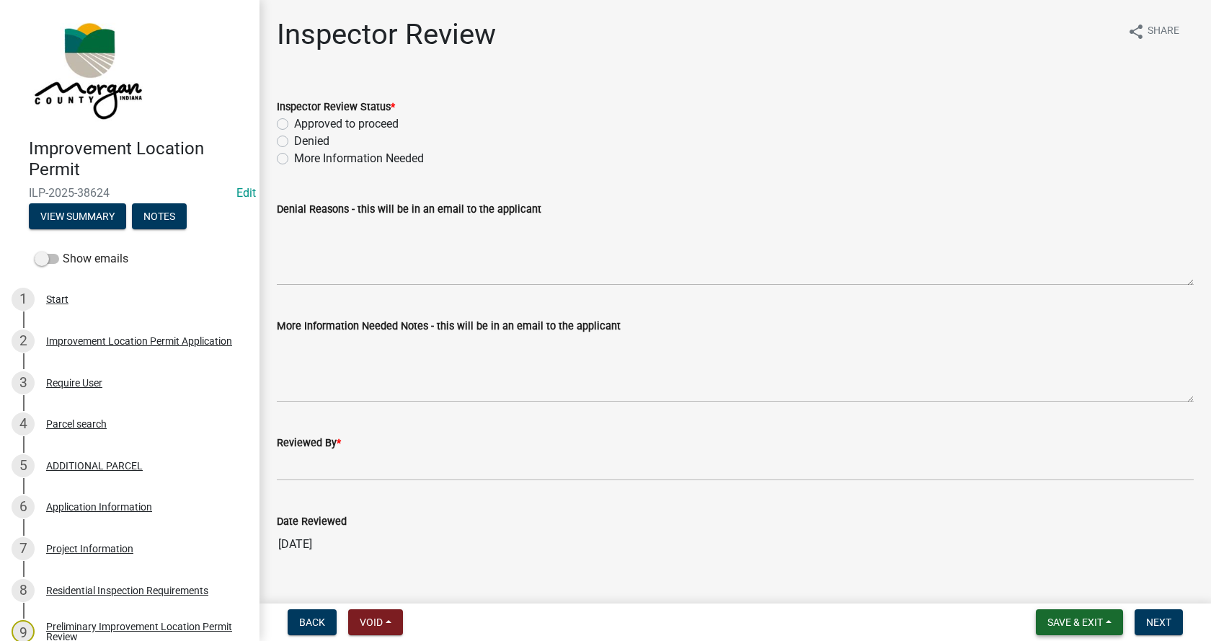
click at [1110, 618] on button "Save & Exit" at bounding box center [1078, 622] width 87 height 26
click at [1035, 584] on button "Save & Exit" at bounding box center [1064, 584] width 115 height 35
